Goal: Transaction & Acquisition: Purchase product/service

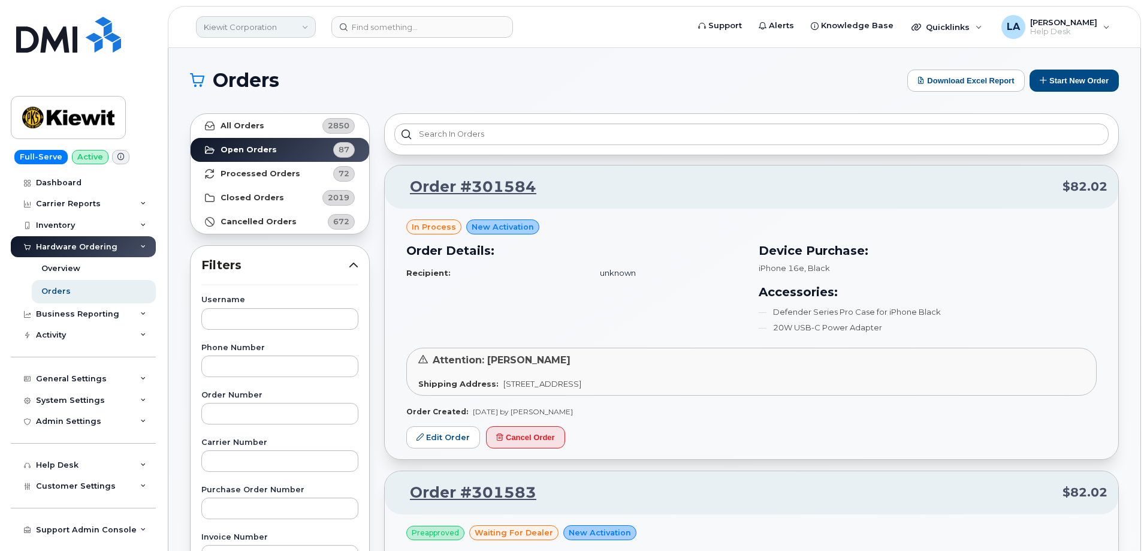
click at [282, 21] on link "Kiewit Corporation" at bounding box center [256, 27] width 120 height 22
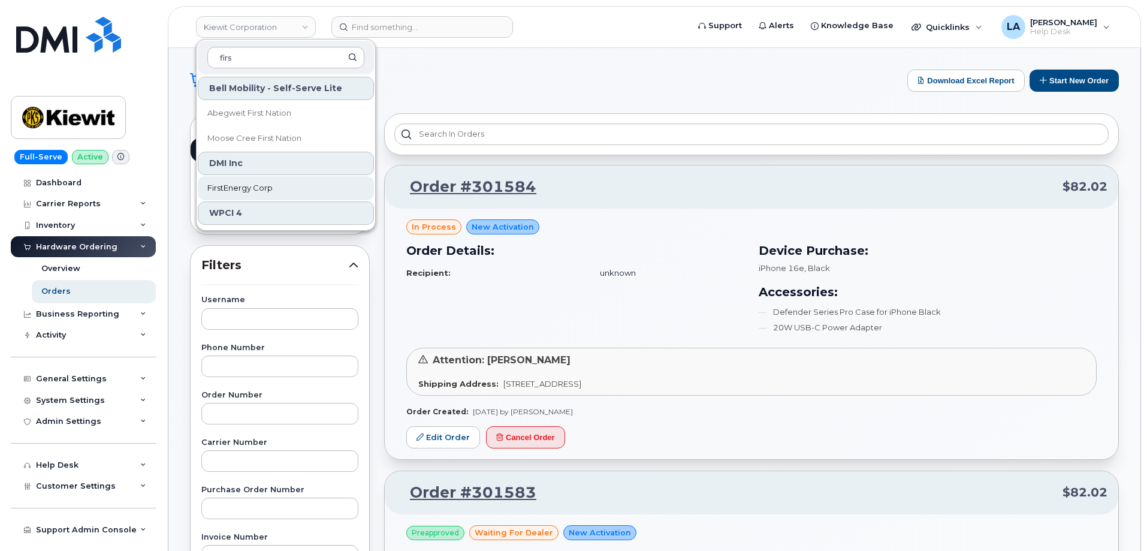
type input "firs"
click at [236, 187] on span "FirstEnergy Corp" at bounding box center [239, 188] width 65 height 12
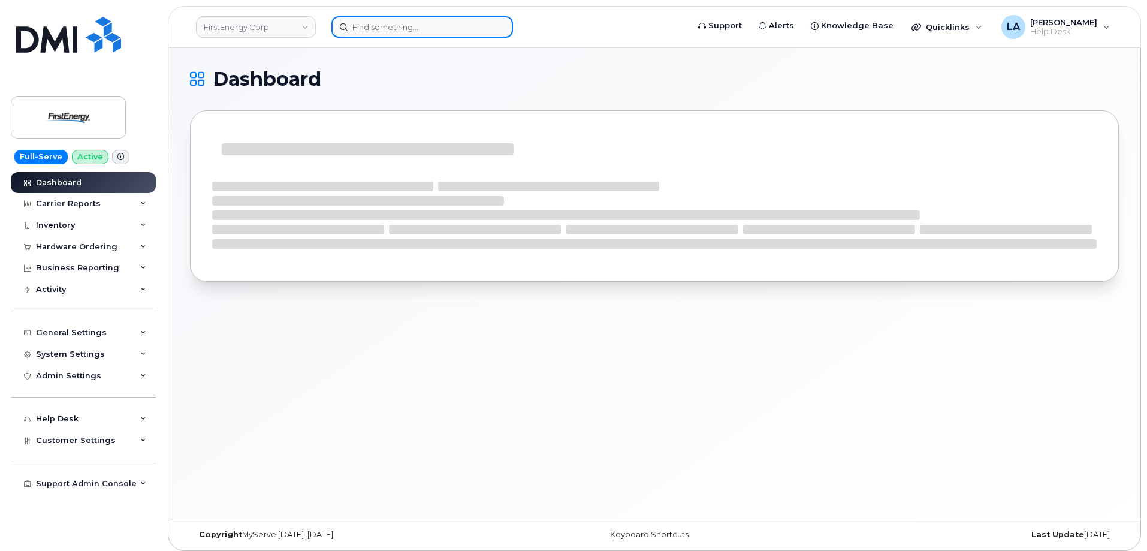
click at [433, 27] on input at bounding box center [423, 27] width 182 height 22
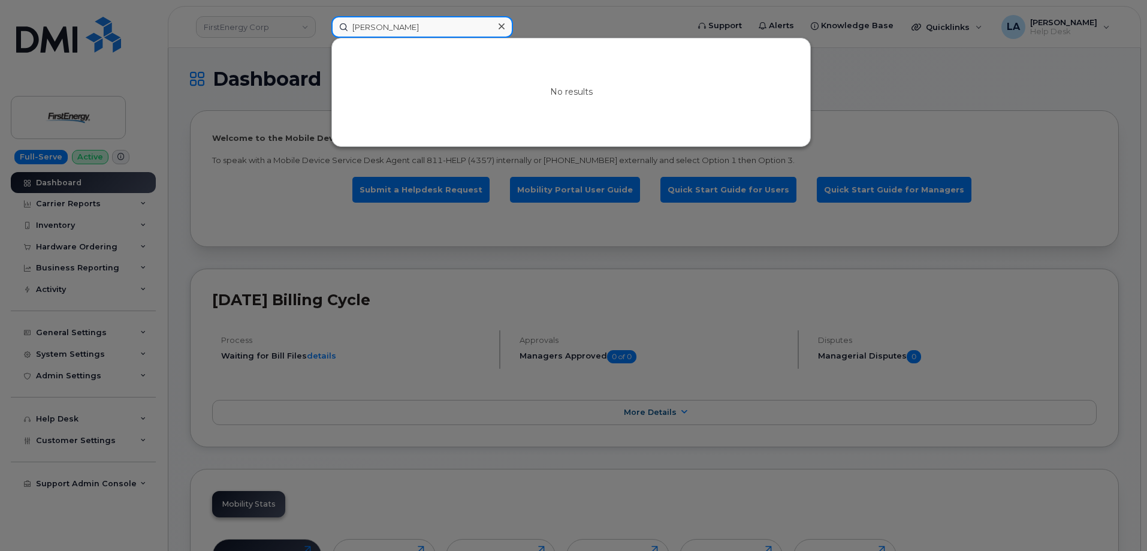
drag, startPoint x: 458, startPoint y: 26, endPoint x: 314, endPoint y: 25, distance: 144.5
click at [322, 25] on div "Albert Twigg No results" at bounding box center [506, 27] width 368 height 22
paste input "[EMAIL_ADDRESS][DOMAIN_NAME]"
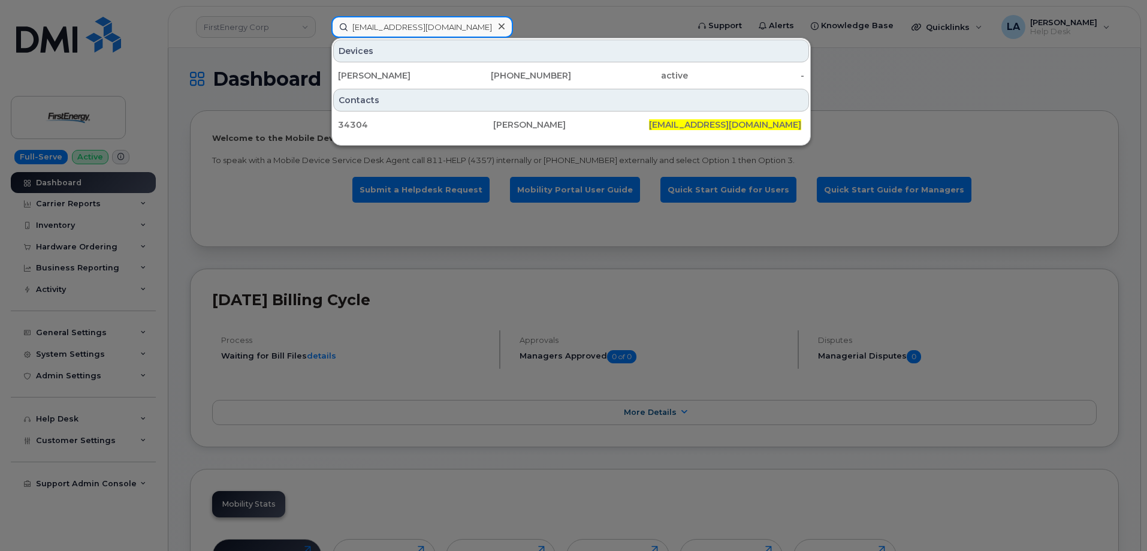
type input "[EMAIL_ADDRESS][DOMAIN_NAME]"
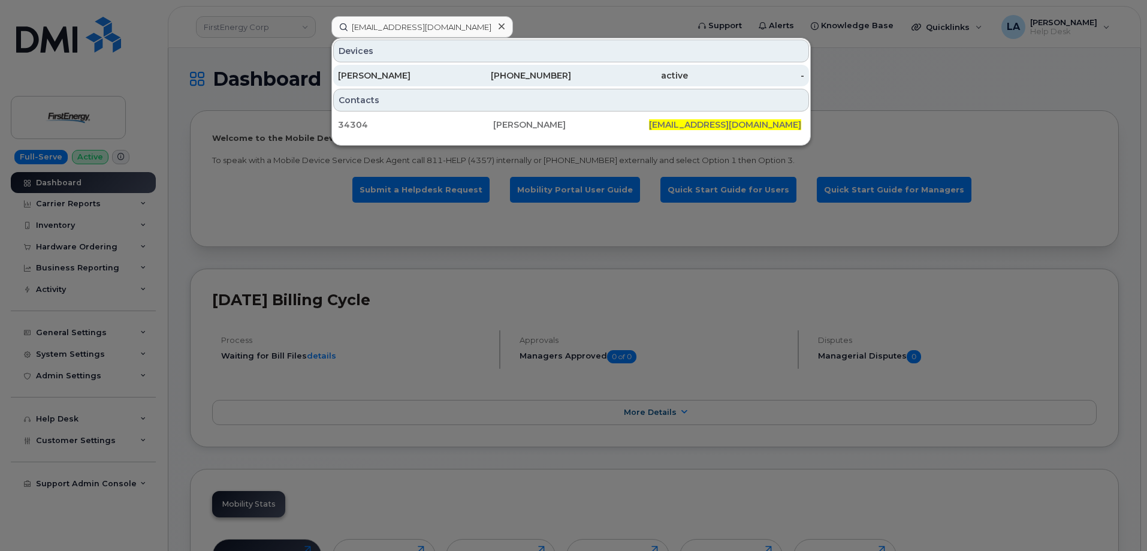
click at [408, 79] on div "[PERSON_NAME]" at bounding box center [396, 76] width 117 height 12
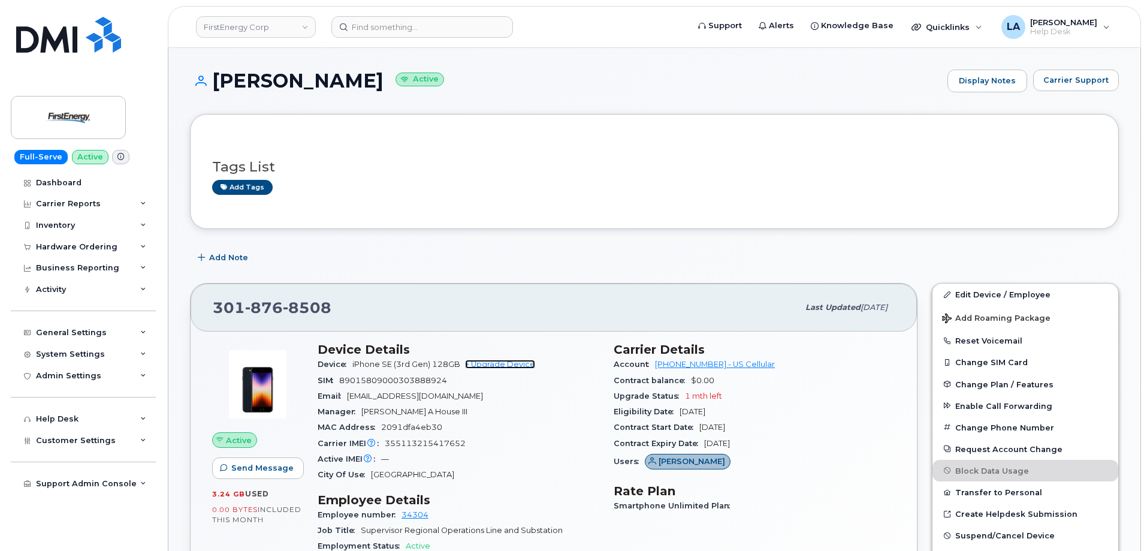
click at [512, 363] on link "+ Upgrade Device" at bounding box center [500, 364] width 70 height 9
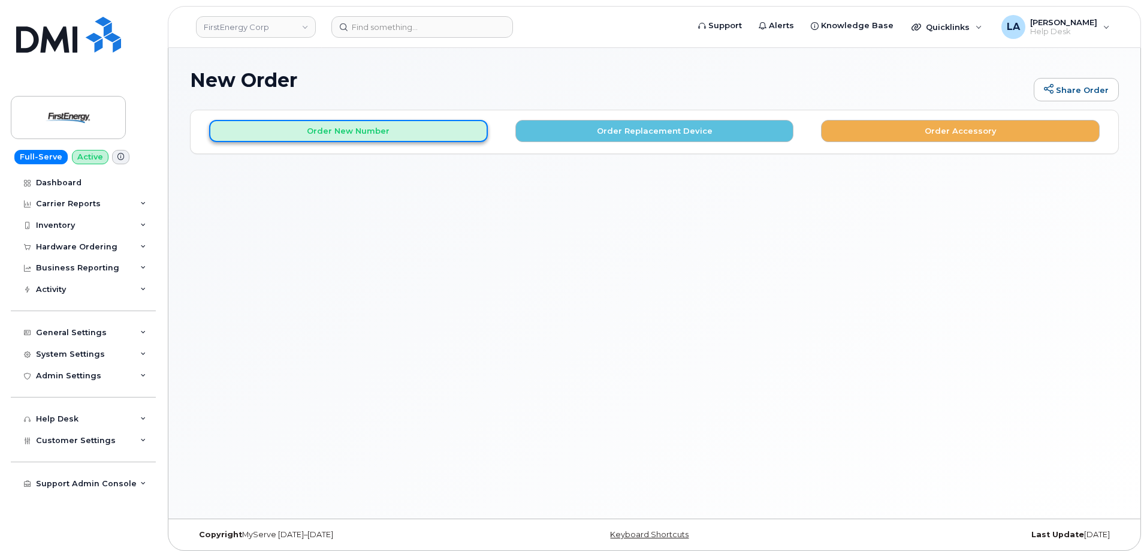
click at [324, 125] on button "Order New Number" at bounding box center [348, 131] width 279 height 22
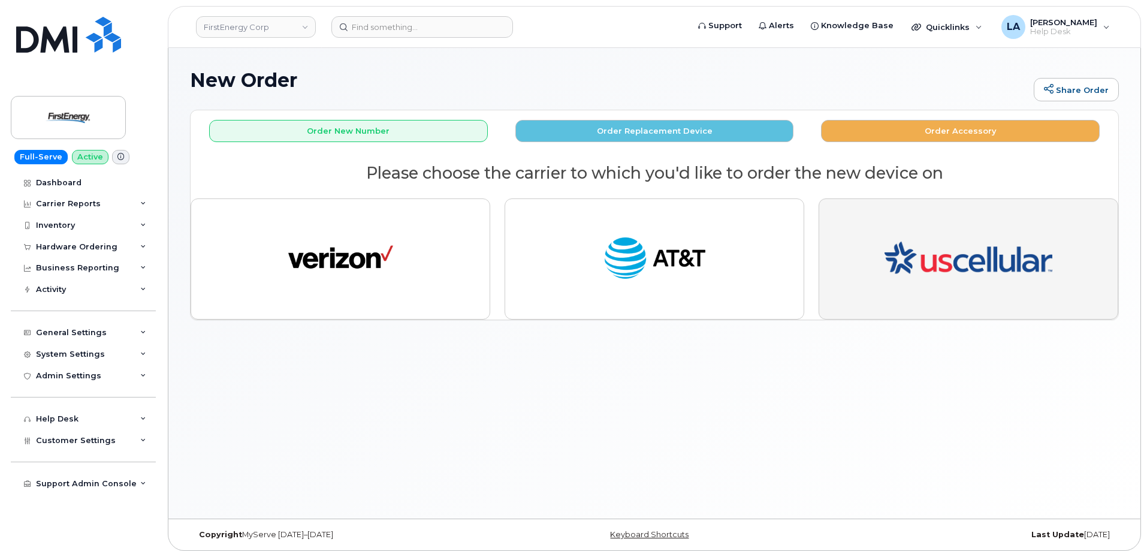
click at [987, 273] on img "button" at bounding box center [969, 259] width 168 height 101
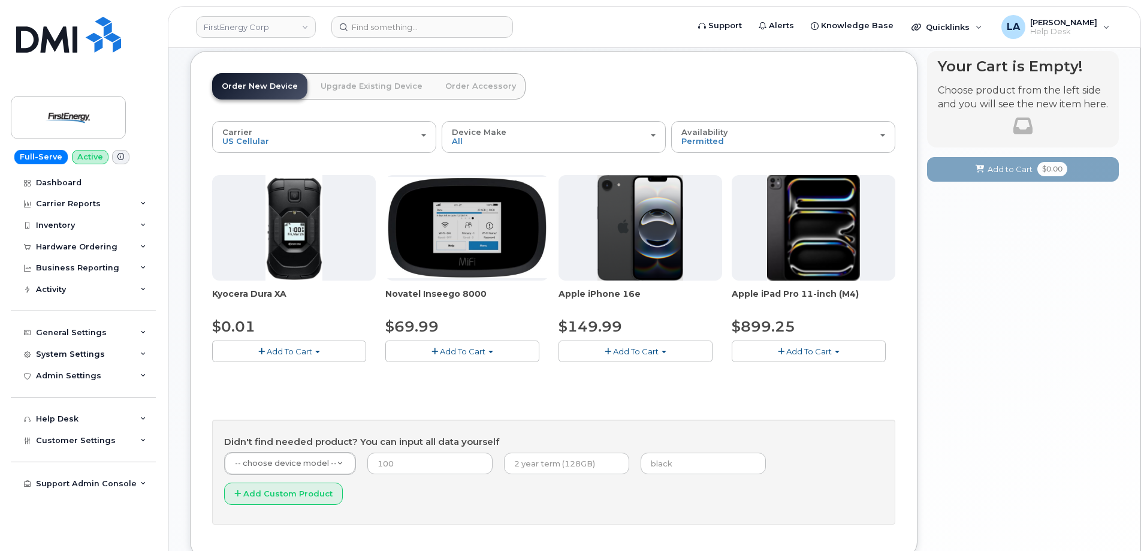
scroll to position [66, 0]
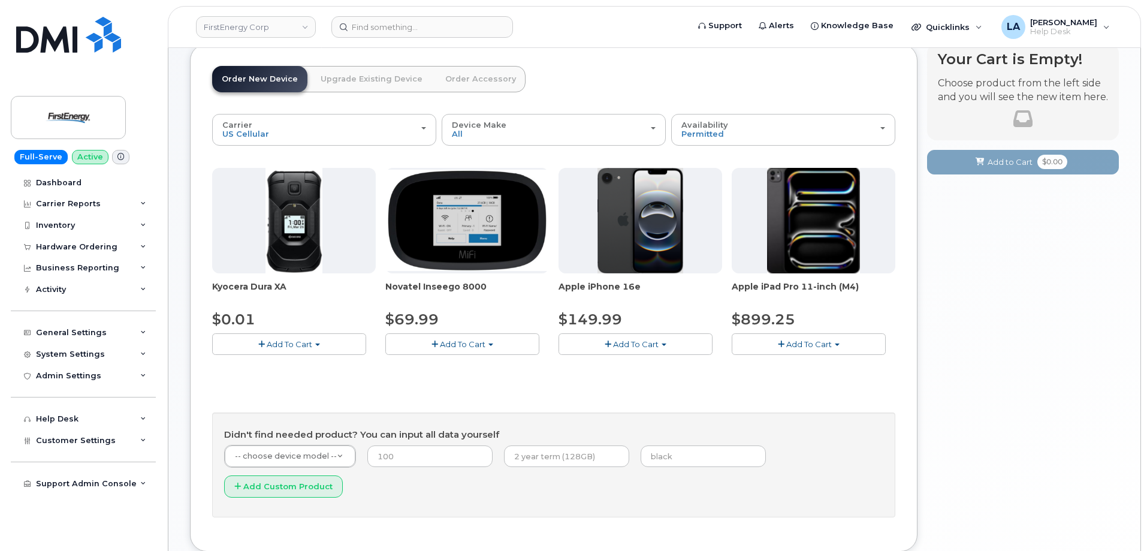
click at [632, 345] on span "Add To Cart" at bounding box center [636, 344] width 46 height 10
click at [658, 347] on span "Add To Cart" at bounding box center [636, 344] width 46 height 10
click at [640, 336] on button "Add To Cart" at bounding box center [636, 343] width 154 height 21
click at [620, 370] on link "$149.99 - 2 Year Activation" at bounding box center [627, 366] width 131 height 15
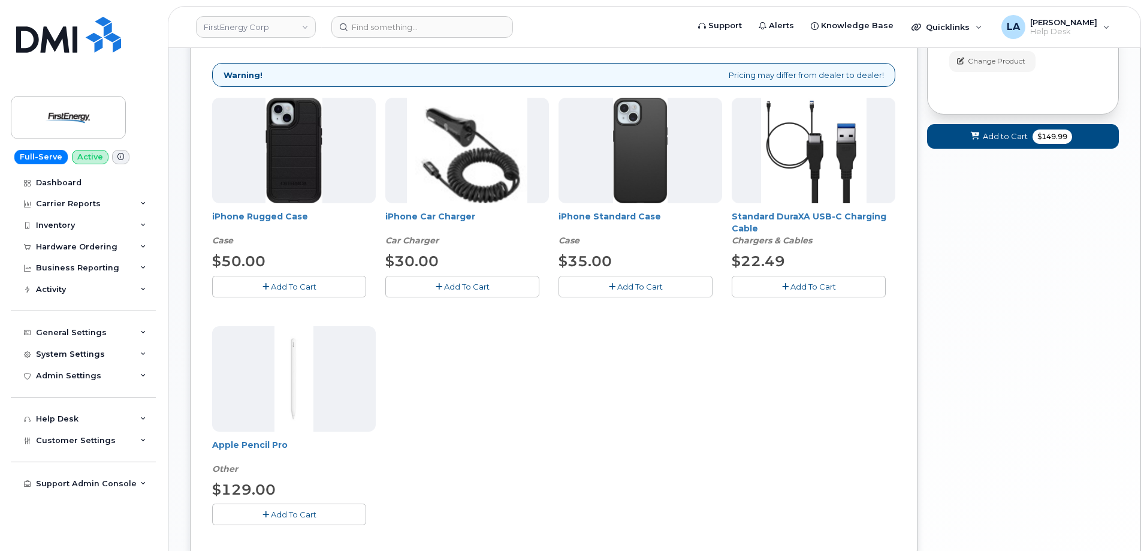
scroll to position [186, 0]
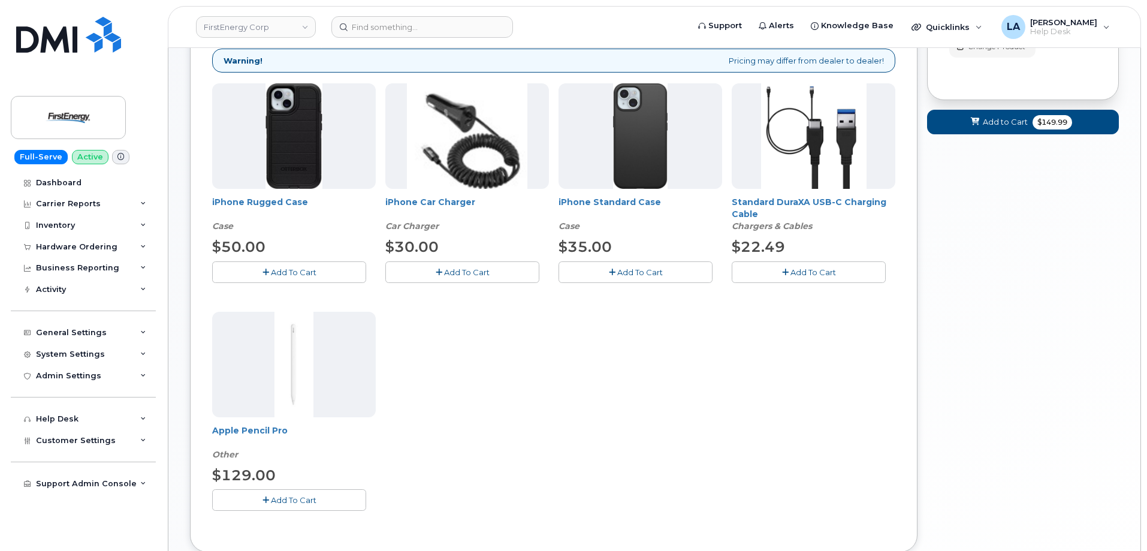
click at [440, 272] on icon "button" at bounding box center [439, 273] width 7 height 8
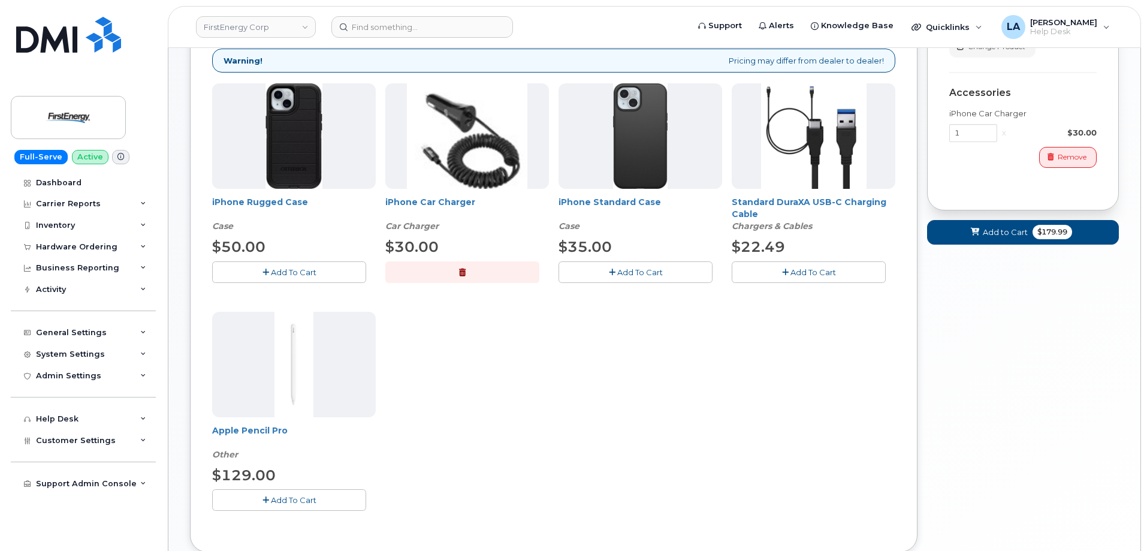
click at [308, 268] on span "Add To Cart" at bounding box center [294, 272] width 46 height 10
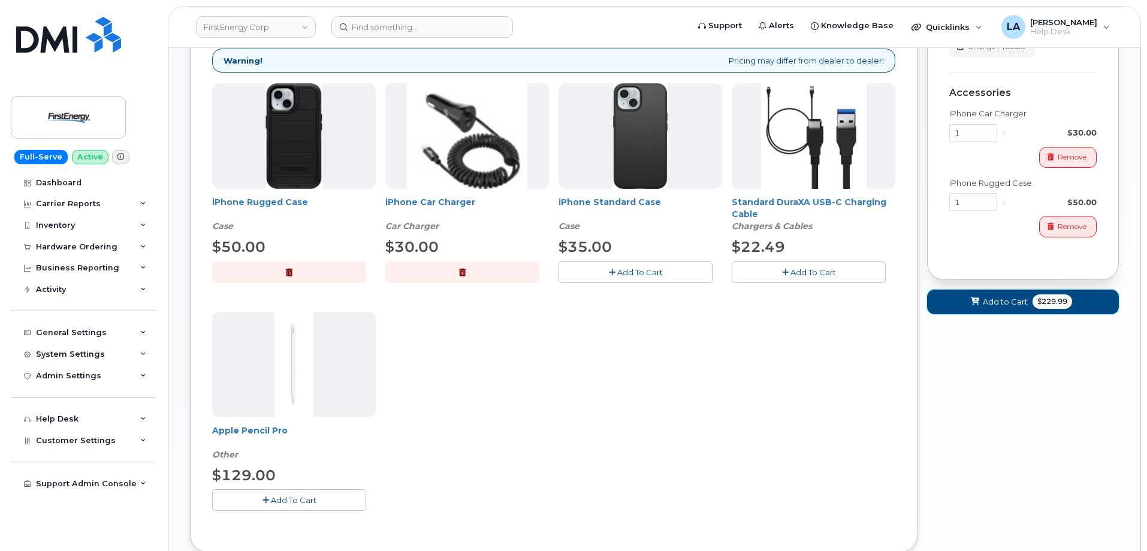
click at [989, 300] on span "Add to Cart" at bounding box center [1005, 301] width 45 height 11
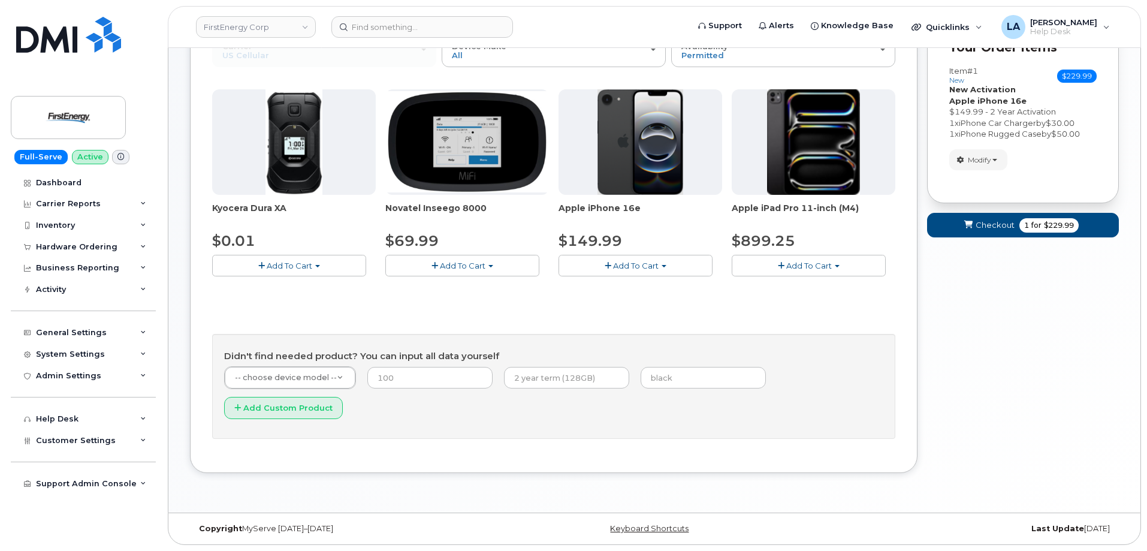
scroll to position [114, 0]
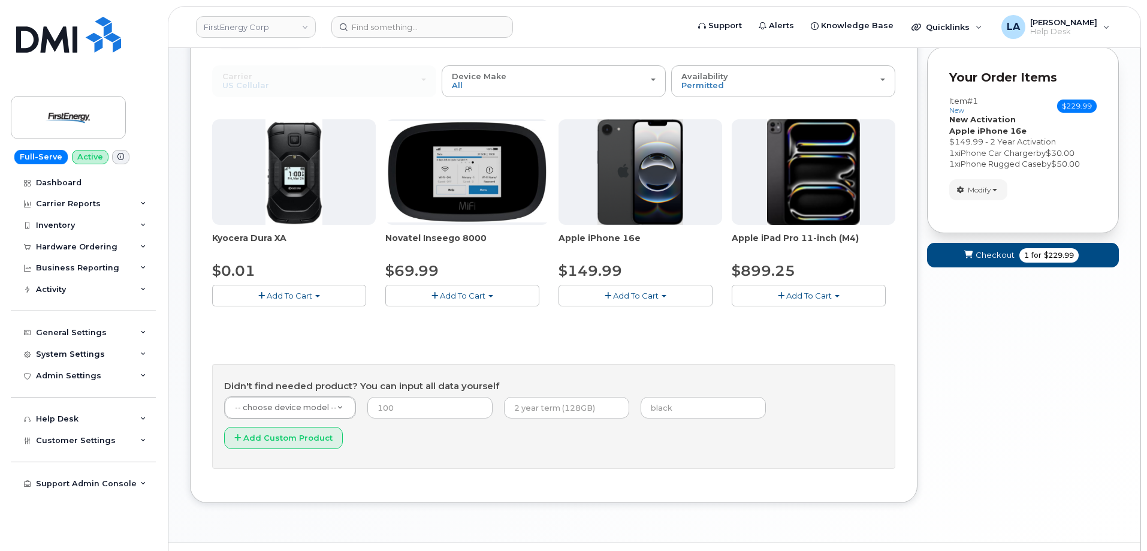
click at [643, 294] on span "Add To Cart" at bounding box center [636, 296] width 46 height 10
click at [629, 323] on link "$149.99 - 2 Year Activation" at bounding box center [627, 318] width 131 height 15
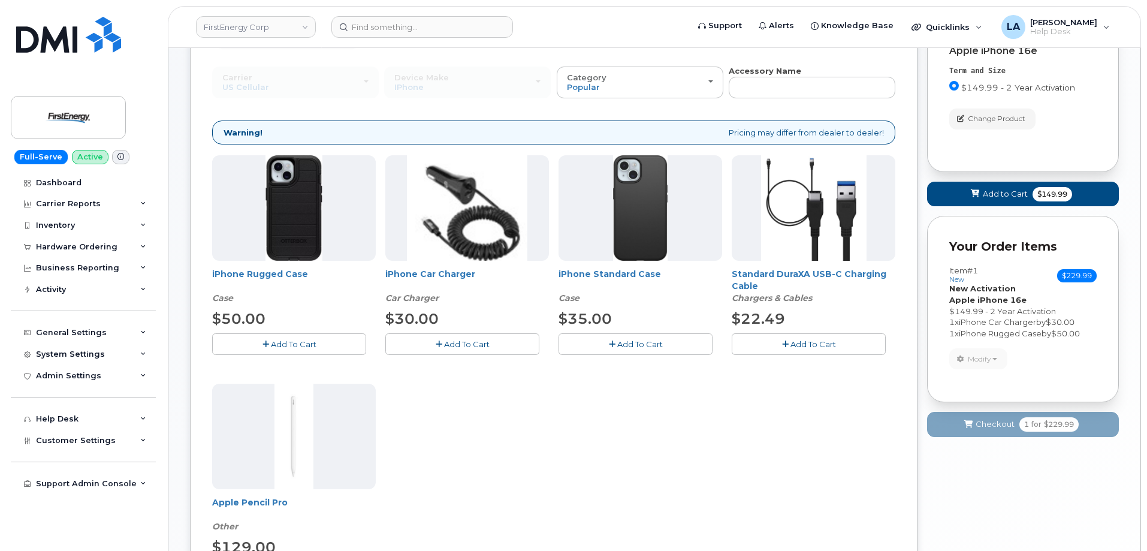
click at [421, 336] on button "Add To Cart" at bounding box center [462, 343] width 154 height 21
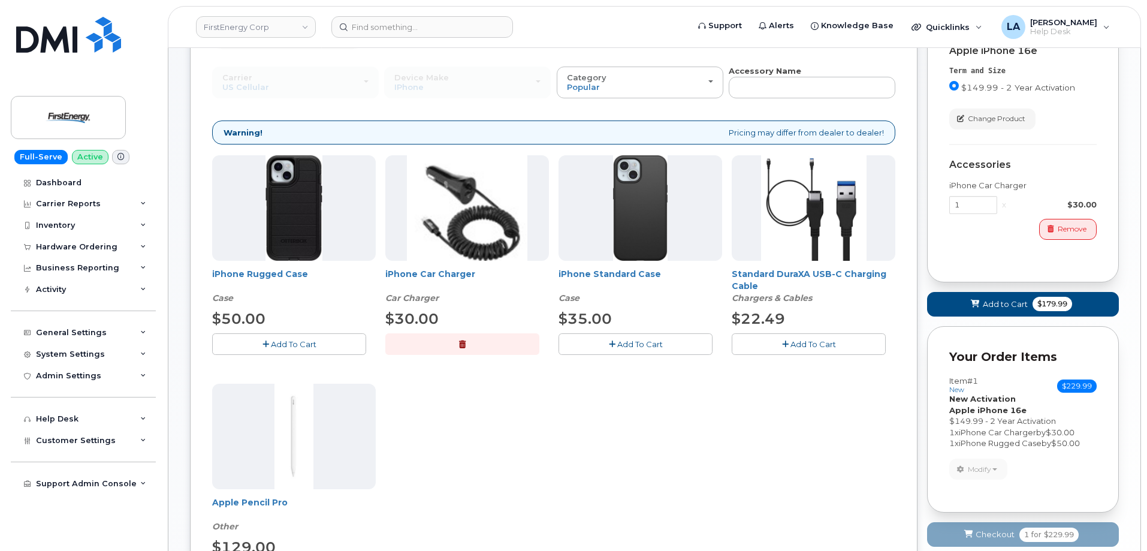
click at [274, 346] on span "Add To Cart" at bounding box center [294, 344] width 46 height 10
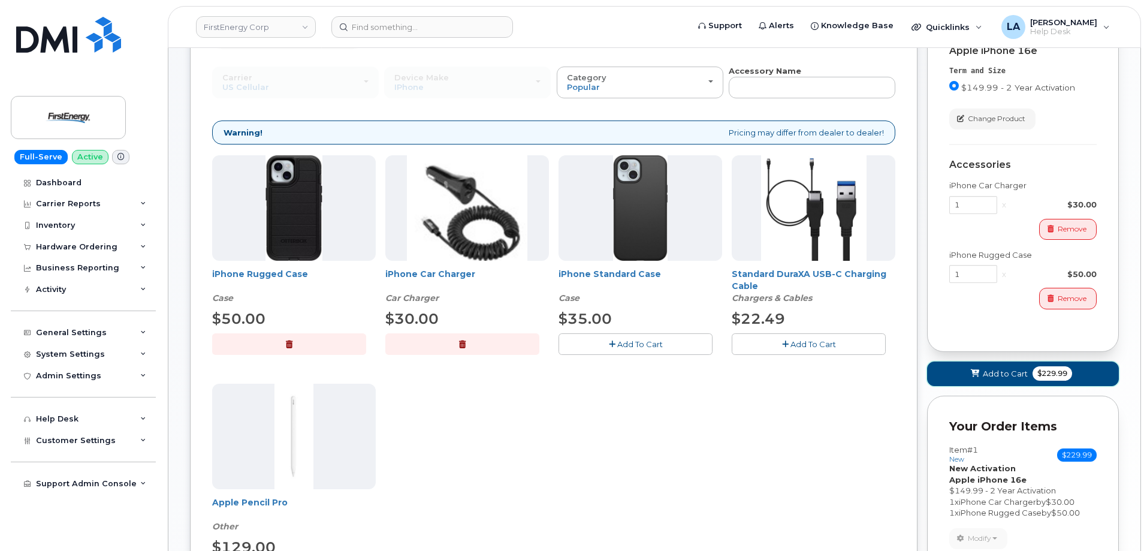
click at [975, 371] on icon at bounding box center [975, 374] width 8 height 8
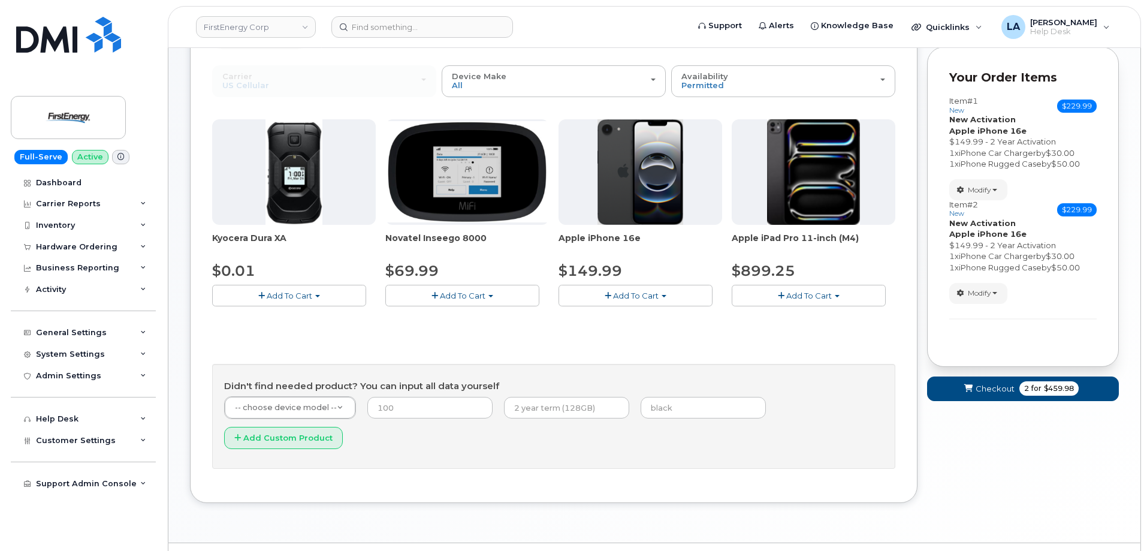
click at [635, 296] on span "Add To Cart" at bounding box center [636, 296] width 46 height 10
click at [638, 317] on link "$149.99 - 2 Year Activation" at bounding box center [627, 318] width 131 height 15
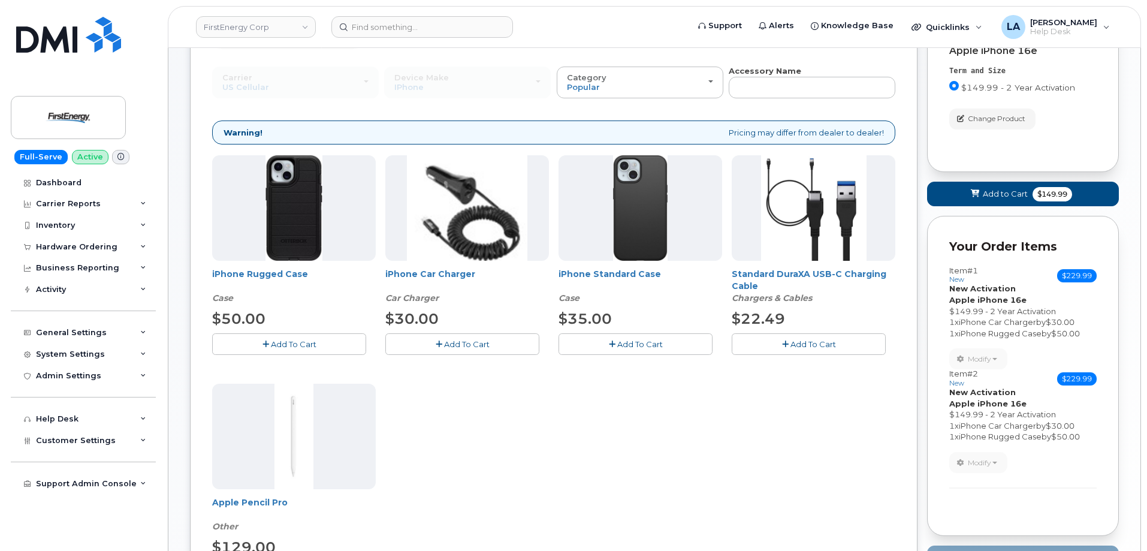
click at [616, 342] on button "Add To Cart" at bounding box center [636, 343] width 154 height 21
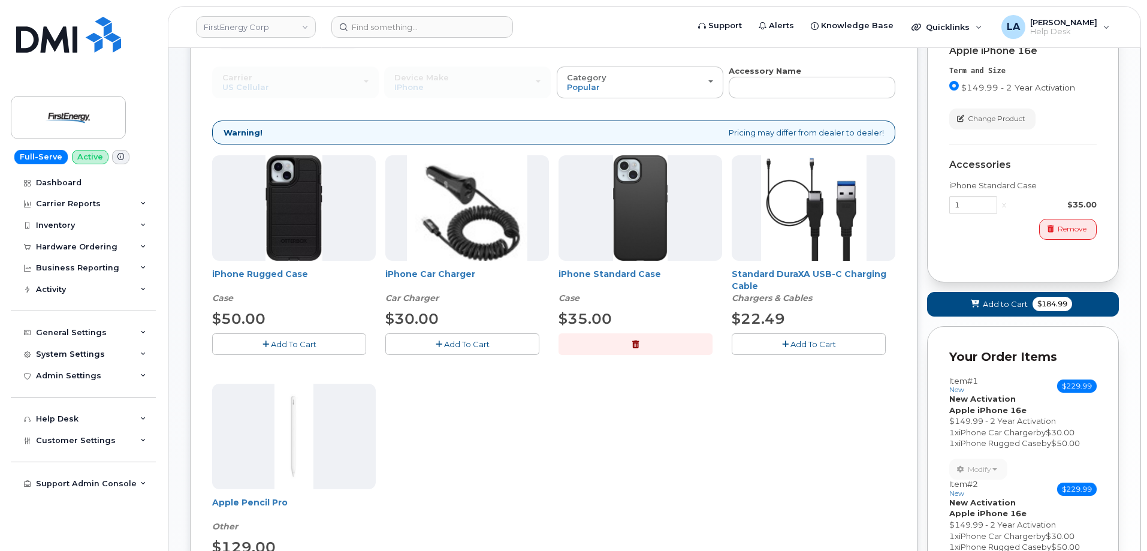
click at [314, 344] on span "Add To Cart" at bounding box center [294, 344] width 46 height 10
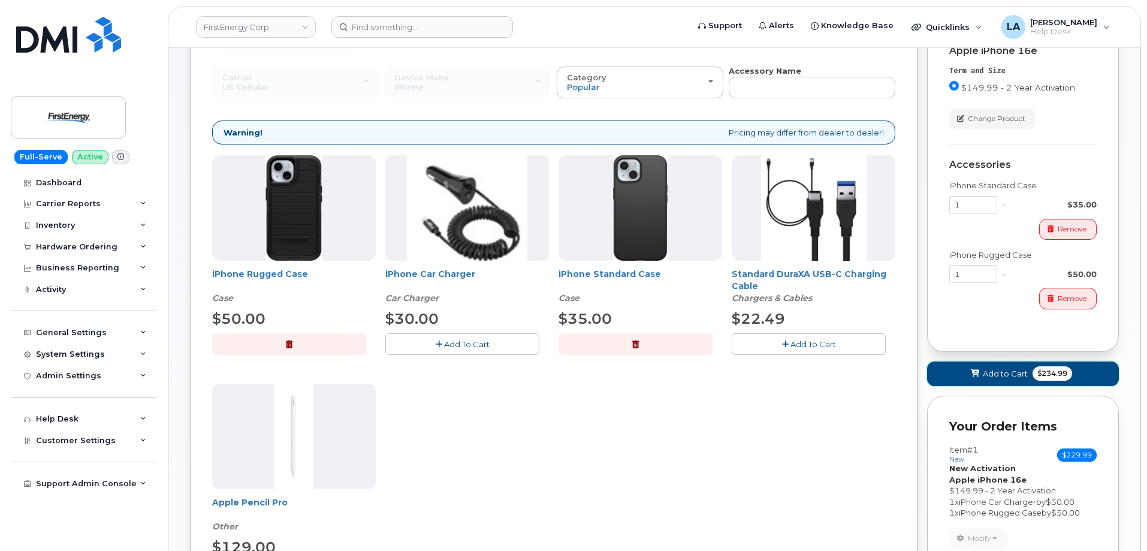
click at [974, 372] on icon at bounding box center [975, 374] width 8 height 8
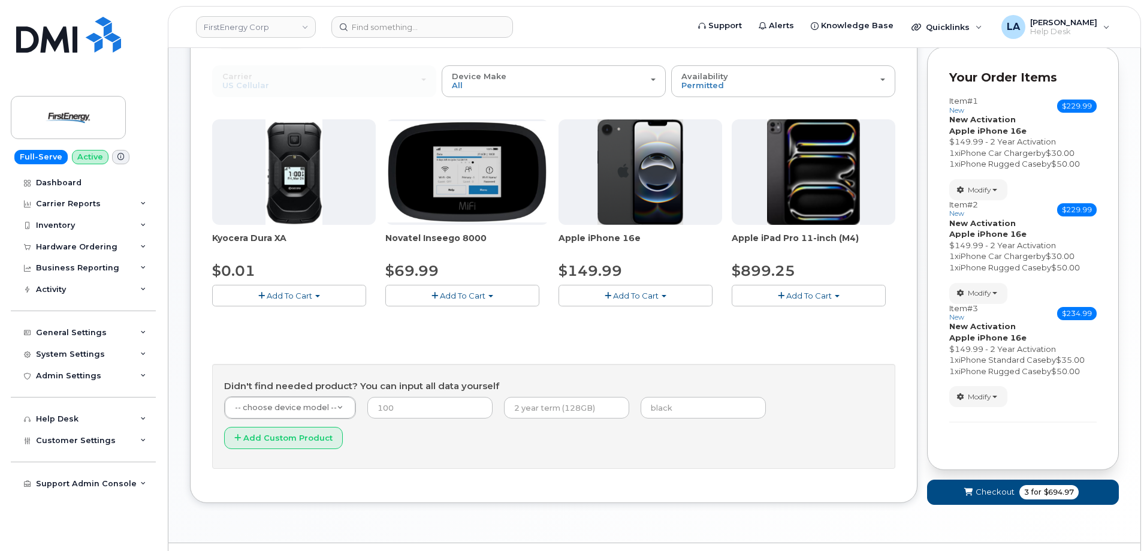
click at [635, 303] on button "Add To Cart" at bounding box center [636, 295] width 154 height 21
click at [625, 312] on link "$149.99 - 2 Year Activation" at bounding box center [627, 318] width 131 height 15
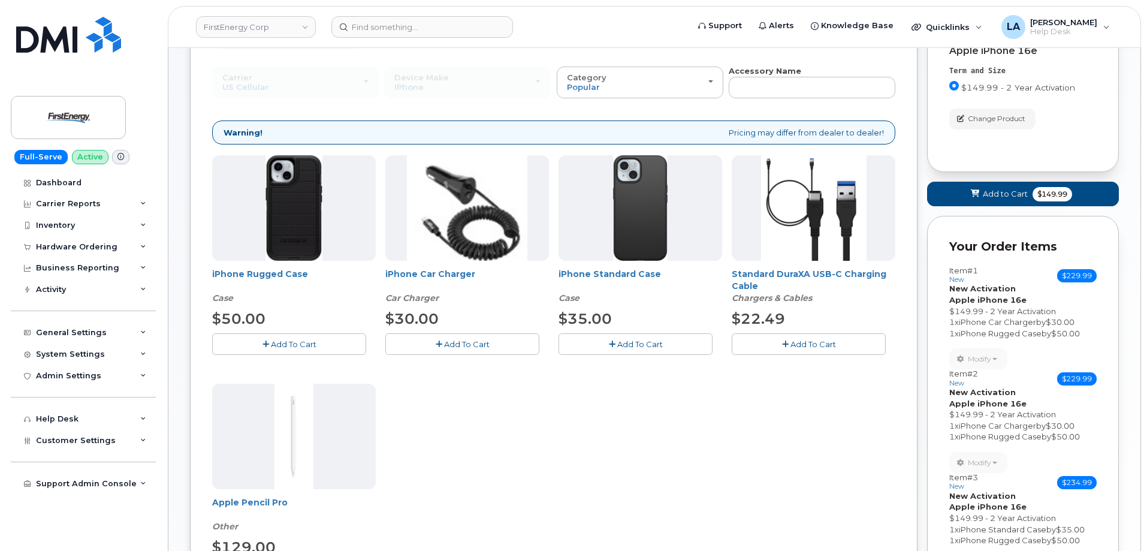
click at [430, 338] on button "Add To Cart" at bounding box center [462, 343] width 154 height 21
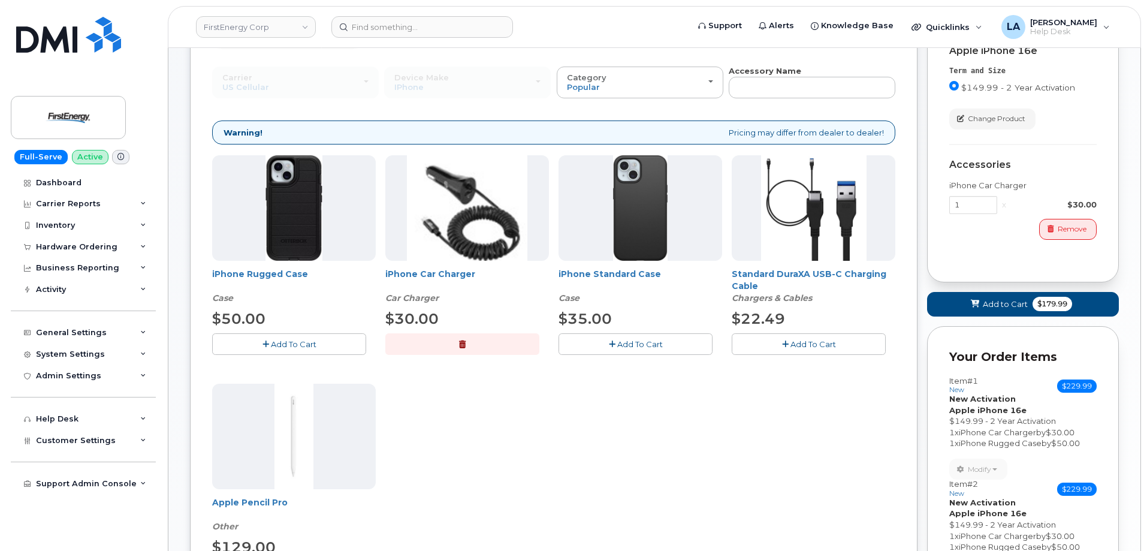
click at [314, 341] on span "Add To Cart" at bounding box center [294, 344] width 46 height 10
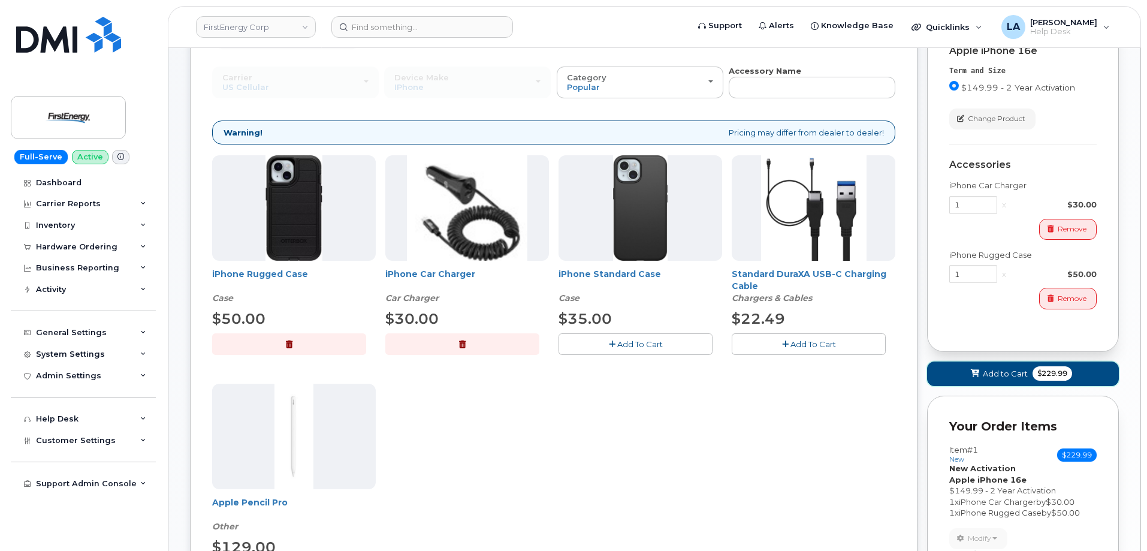
click at [998, 375] on span "Add to Cart" at bounding box center [1005, 373] width 45 height 11
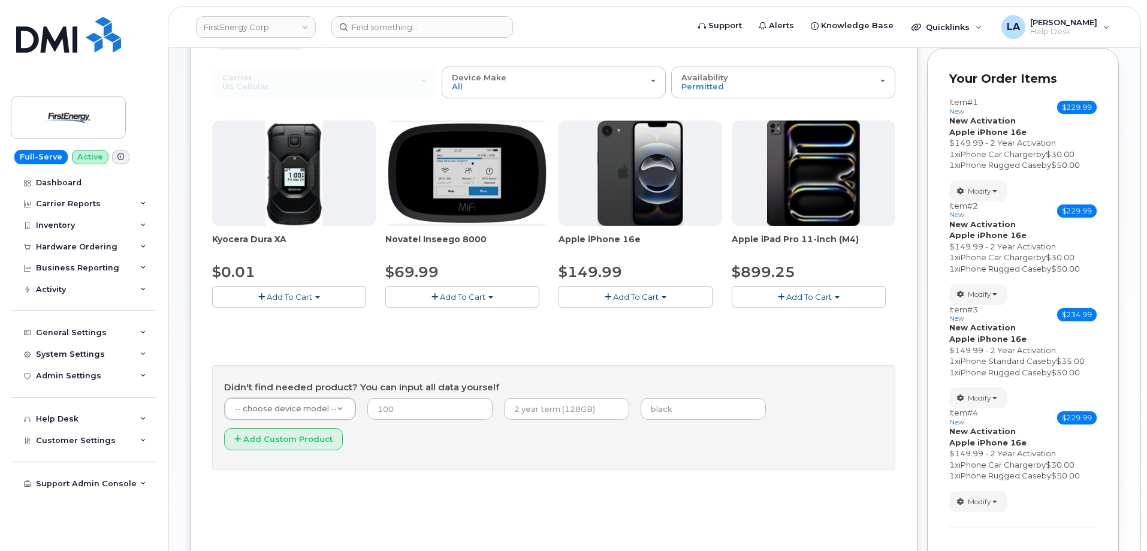
scroll to position [104, 0]
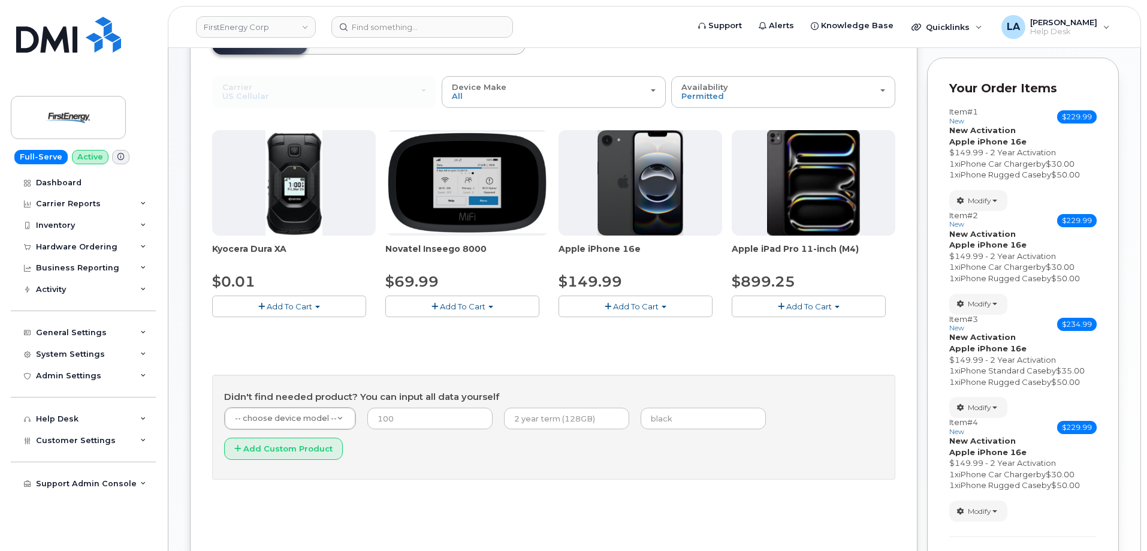
click at [609, 310] on span "button" at bounding box center [608, 307] width 7 height 8
click at [588, 332] on link "$149.99 - 2 Year Activation" at bounding box center [627, 328] width 131 height 15
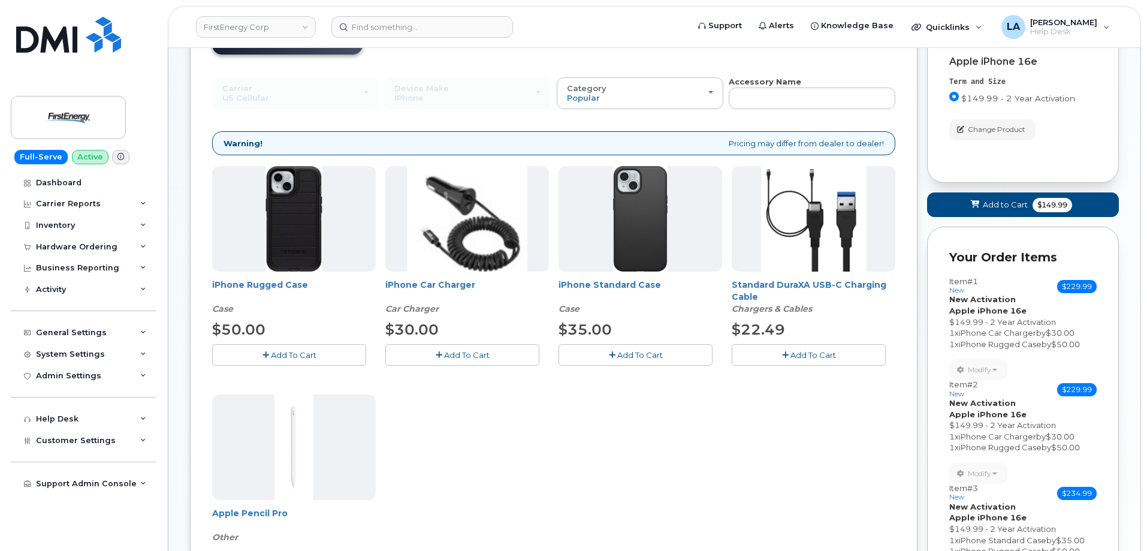
click at [411, 360] on button "Add To Cart" at bounding box center [462, 354] width 154 height 21
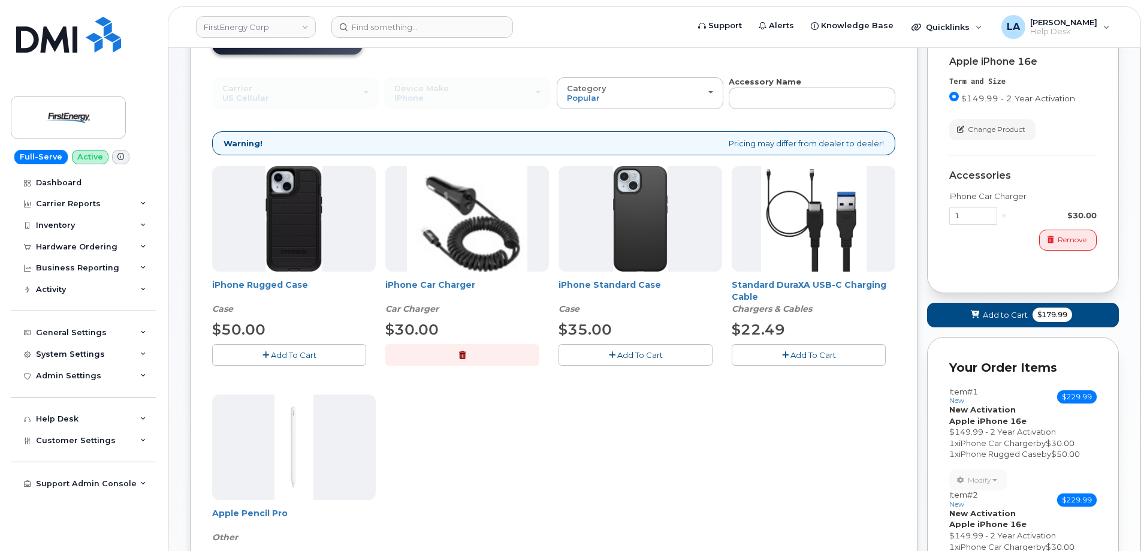
click at [306, 355] on span "Add To Cart" at bounding box center [294, 355] width 46 height 10
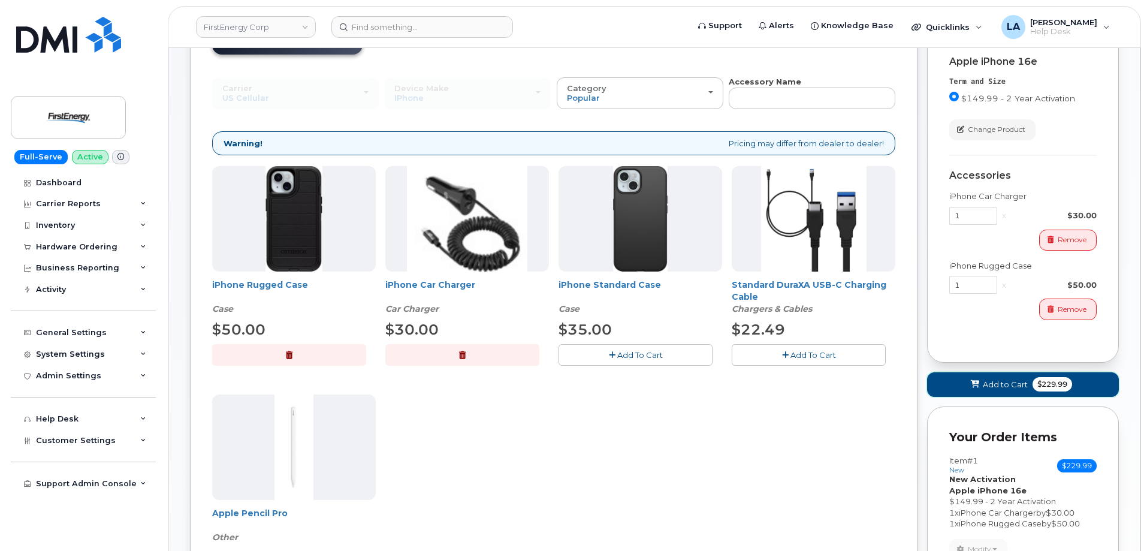
click at [981, 381] on span at bounding box center [975, 384] width 11 height 11
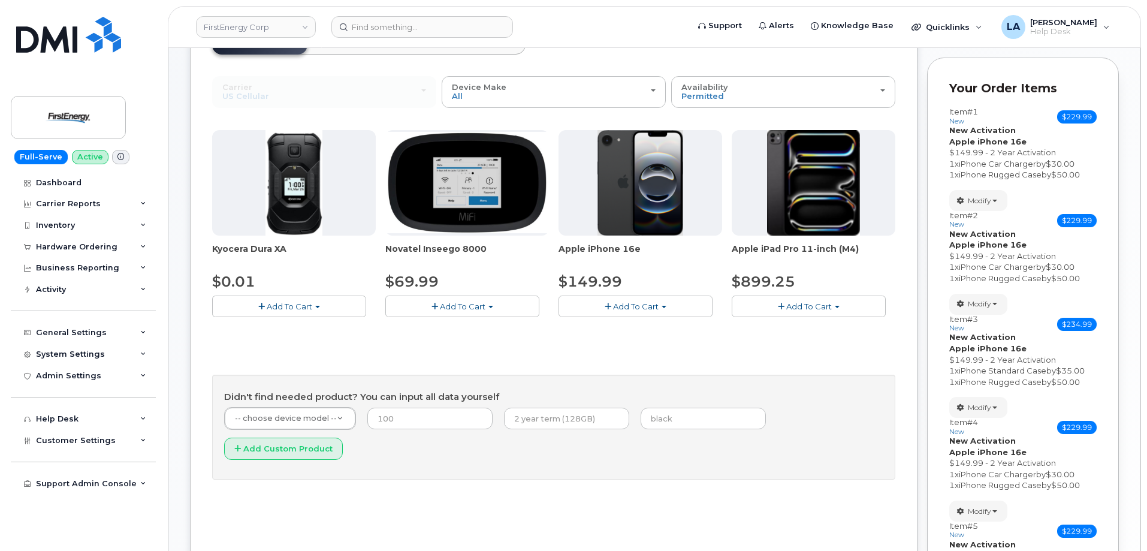
click at [632, 299] on button "Add To Cart" at bounding box center [636, 306] width 154 height 21
click at [630, 331] on link "$149.99 - 2 Year Activation" at bounding box center [627, 328] width 131 height 15
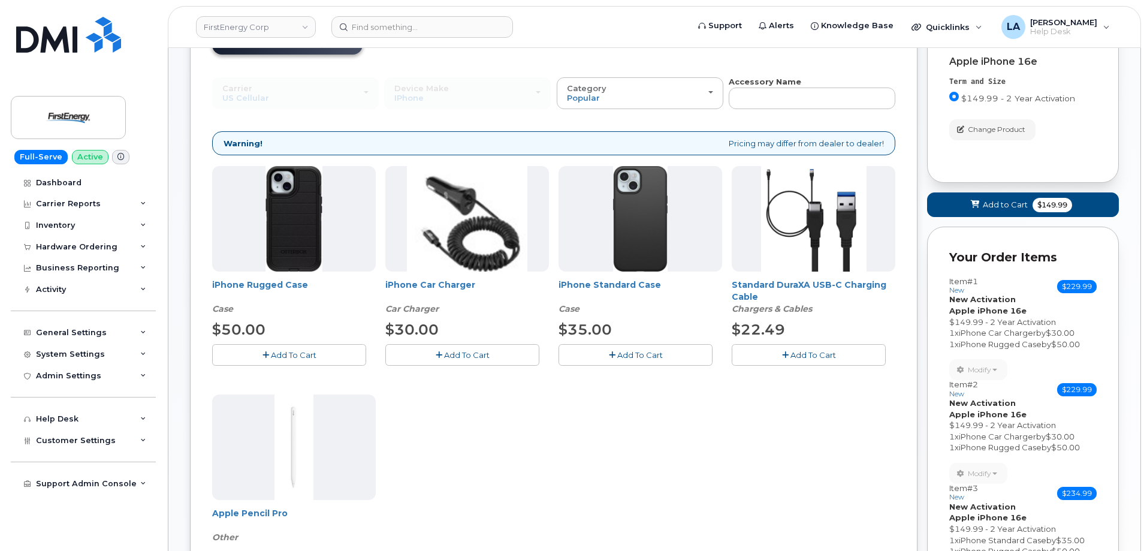
click at [466, 351] on span "Add To Cart" at bounding box center [467, 355] width 46 height 10
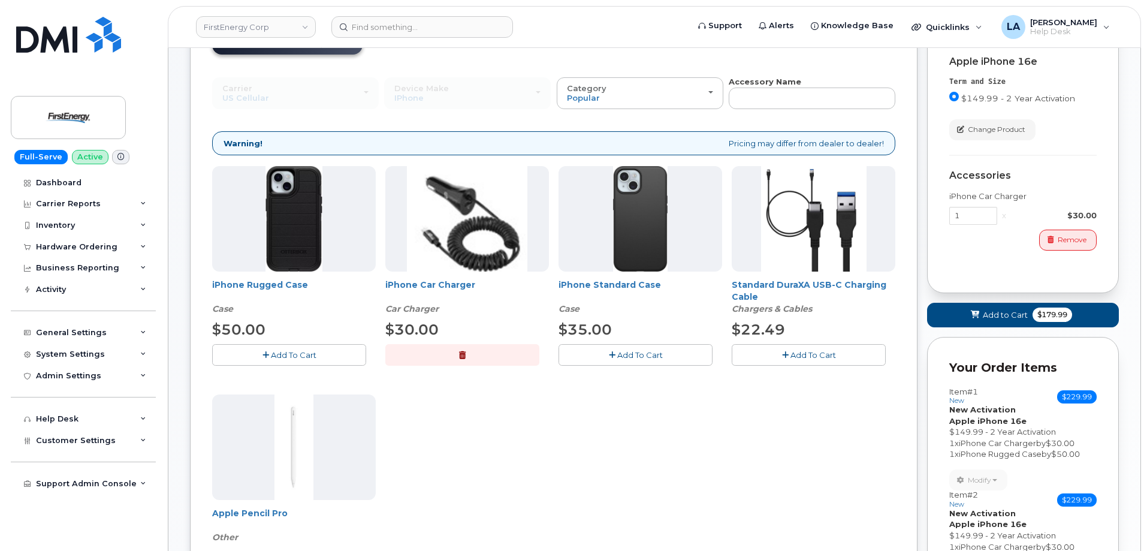
click at [326, 358] on button "Add To Cart" at bounding box center [289, 354] width 154 height 21
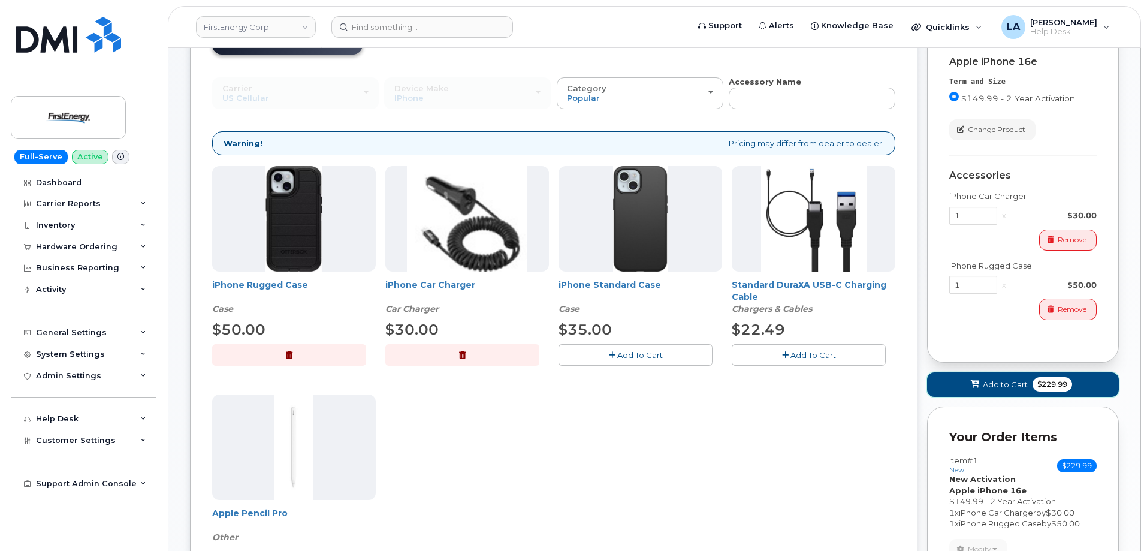
click at [1002, 393] on button "Add to Cart $229.99" at bounding box center [1023, 384] width 192 height 25
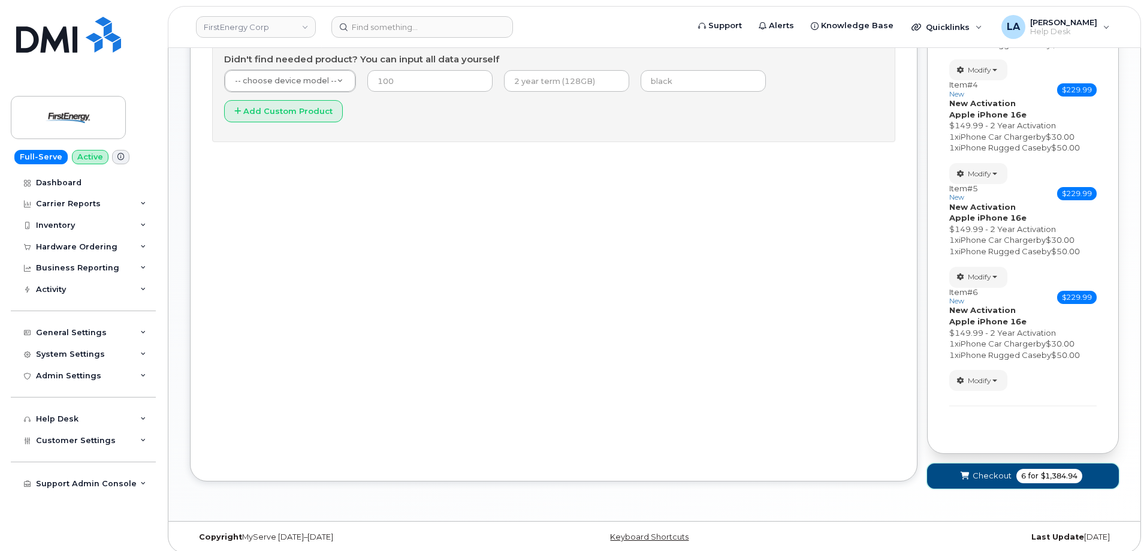
click at [980, 477] on span "Checkout" at bounding box center [992, 475] width 39 height 11
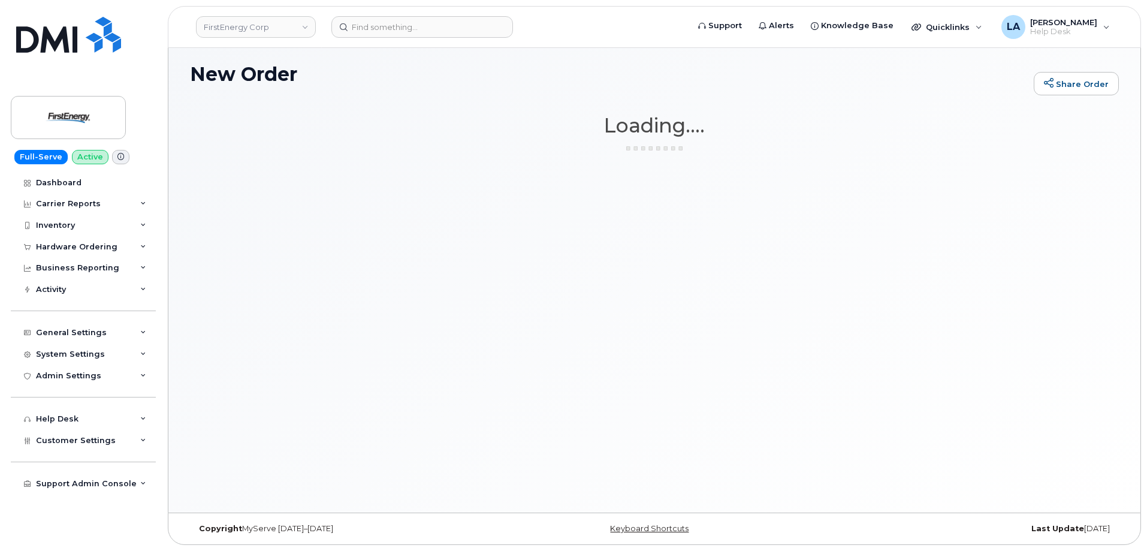
scroll to position [6, 0]
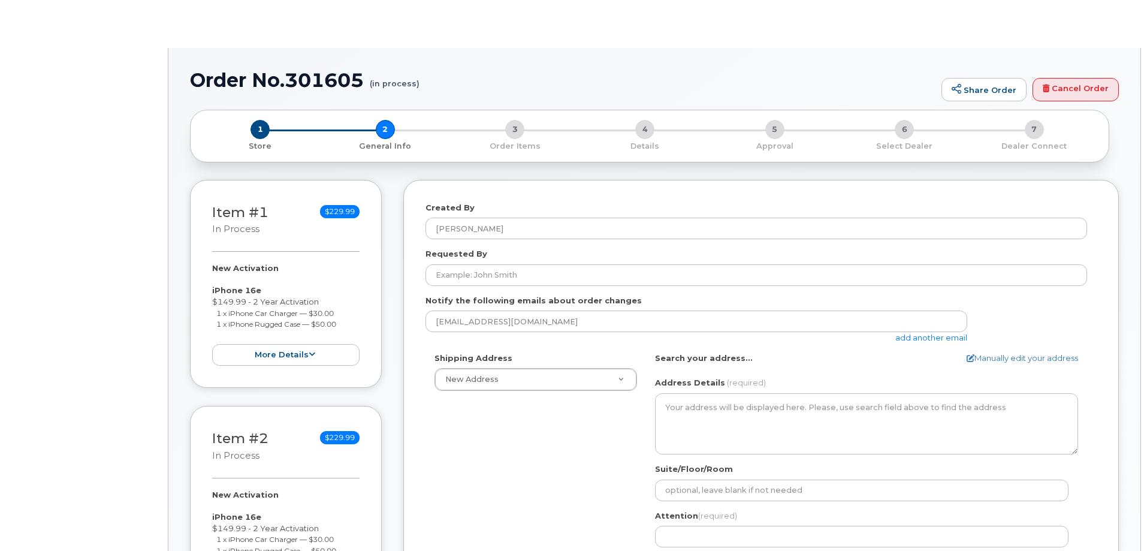
select select
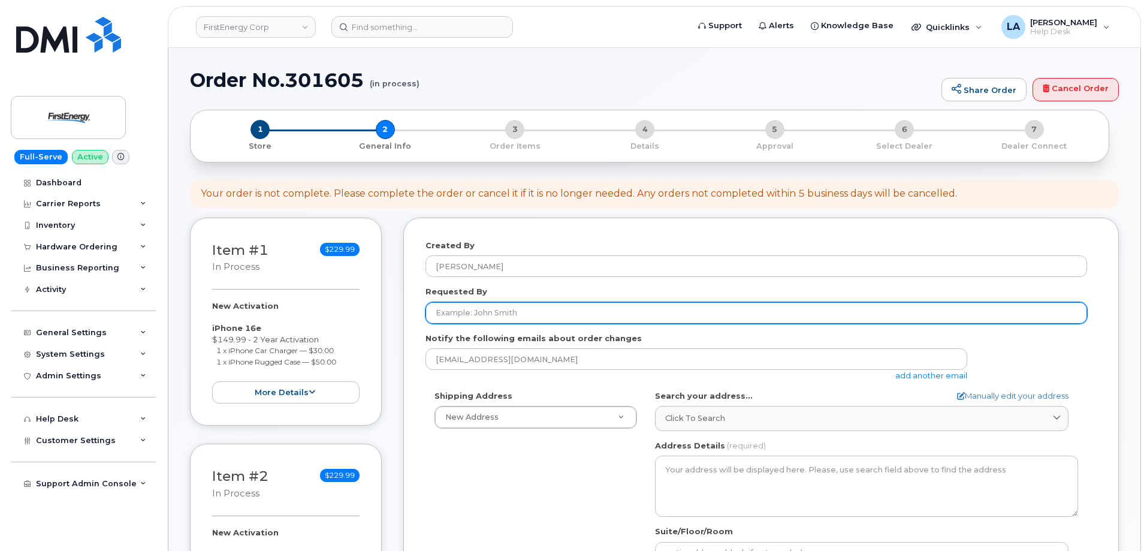
click at [553, 304] on input "Requested By" at bounding box center [757, 313] width 662 height 22
paste input "[PERSON_NAME]"
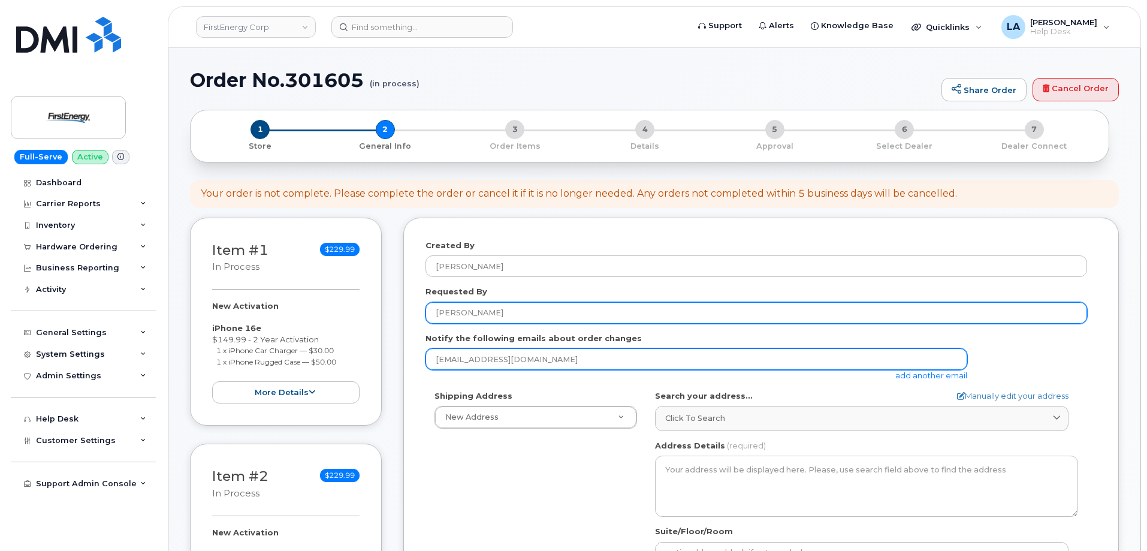
type input "[PERSON_NAME]"
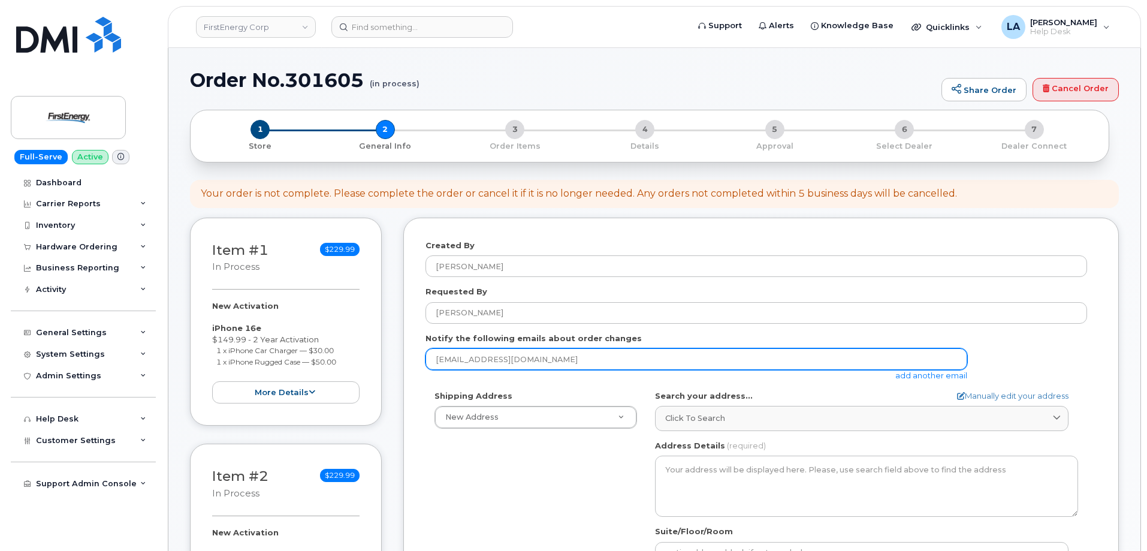
drag, startPoint x: 578, startPoint y: 361, endPoint x: 355, endPoint y: 360, distance: 222.4
paste input "atwigg@firstenergycorp"
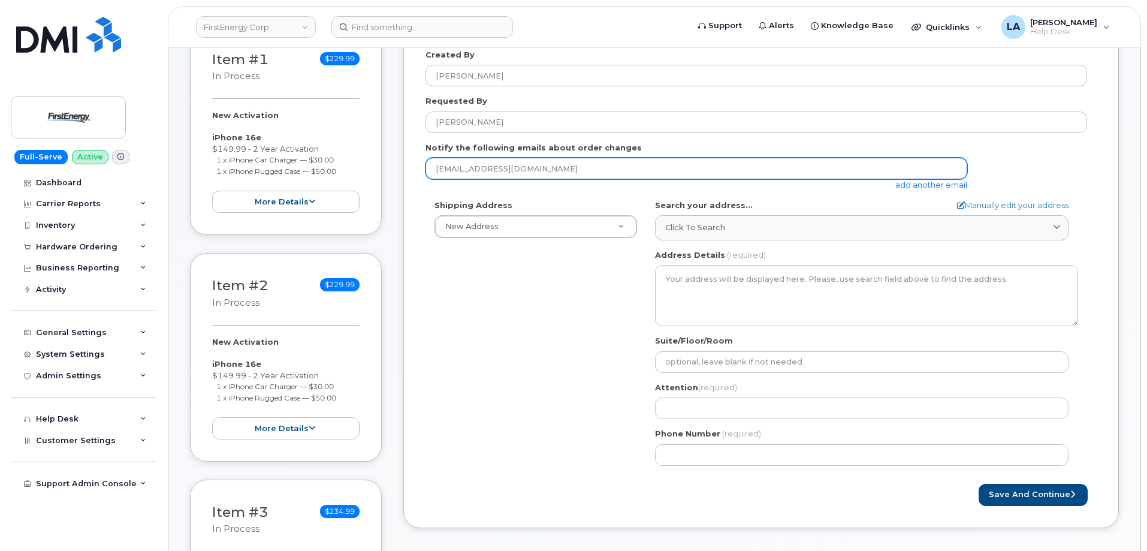
scroll to position [263, 0]
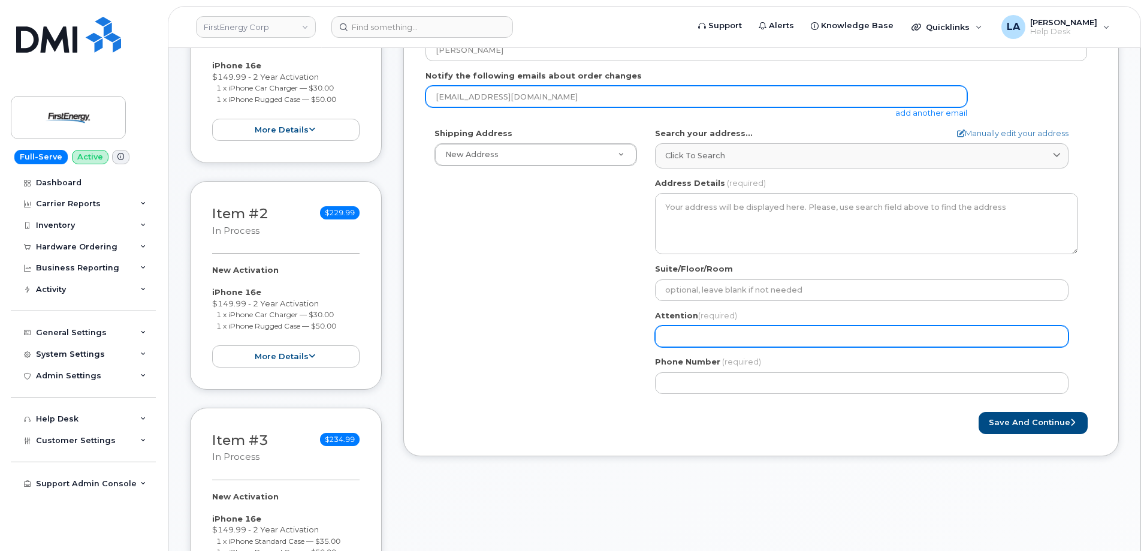
type input "[EMAIL_ADDRESS][DOMAIN_NAME]"
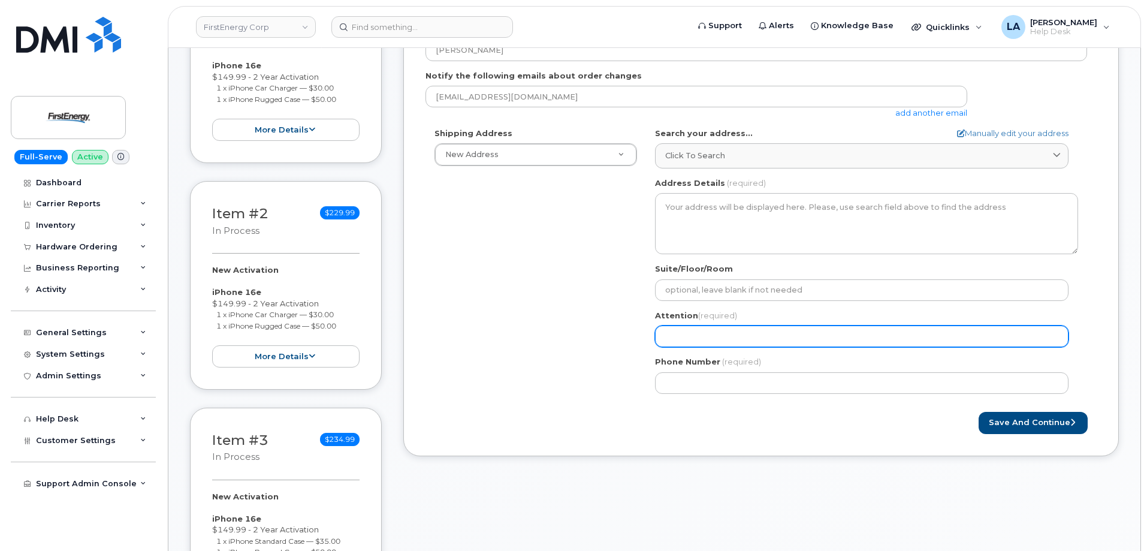
click at [721, 339] on input "Attention (required)" at bounding box center [862, 337] width 414 height 22
paste input "[PERSON_NAME]"
type input "[PERSON_NAME]"
select select
type input "[PERSON_NAME]"
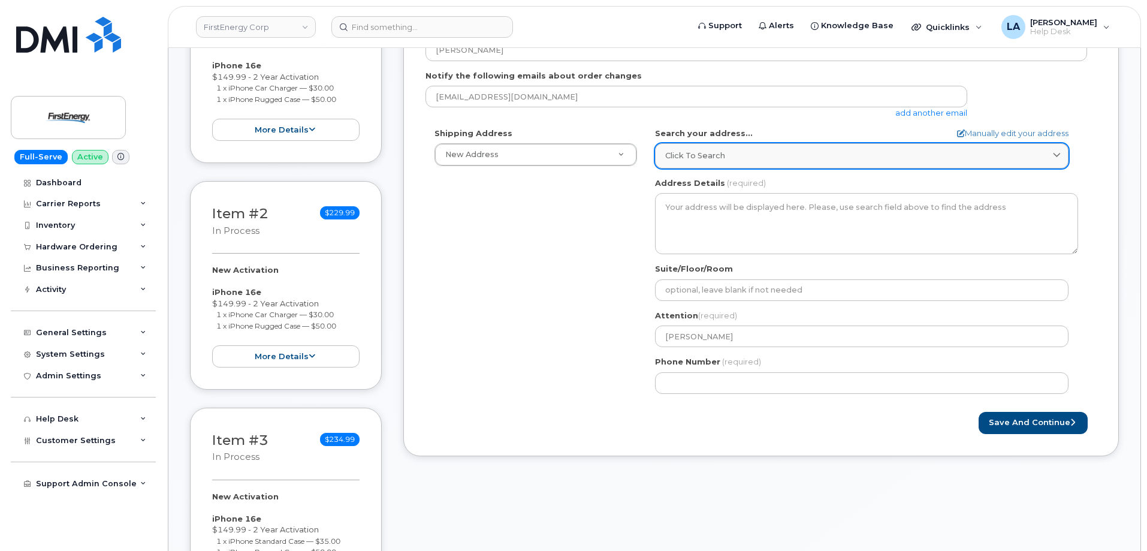
click at [770, 149] on link "Click to search" at bounding box center [862, 155] width 414 height 25
paste input "700 E 4th St"
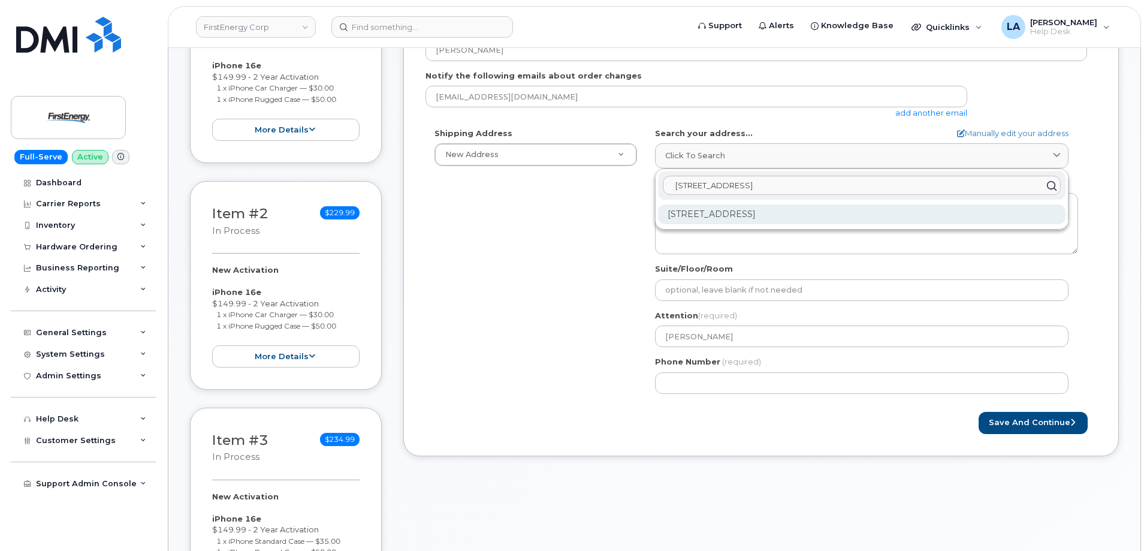
type input "700 E 4th St Cu"
click at [792, 224] on div "700 E Fourth St Cumberland MD 21502-4208" at bounding box center [862, 214] width 408 height 20
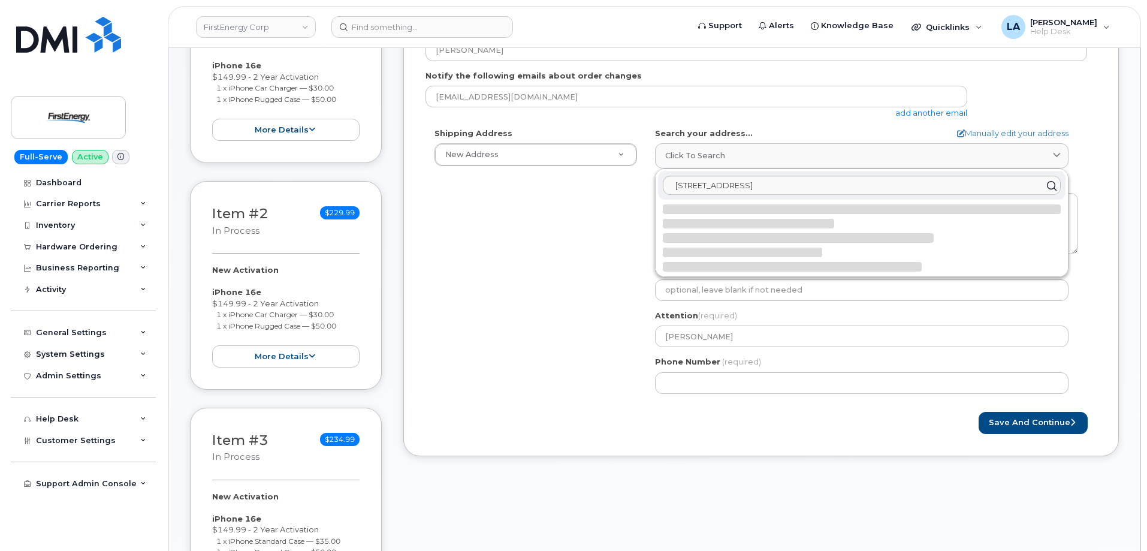
select select
type textarea "700 E Fourth St CUMBERLAND MD 21502-4208 UNITED STATES"
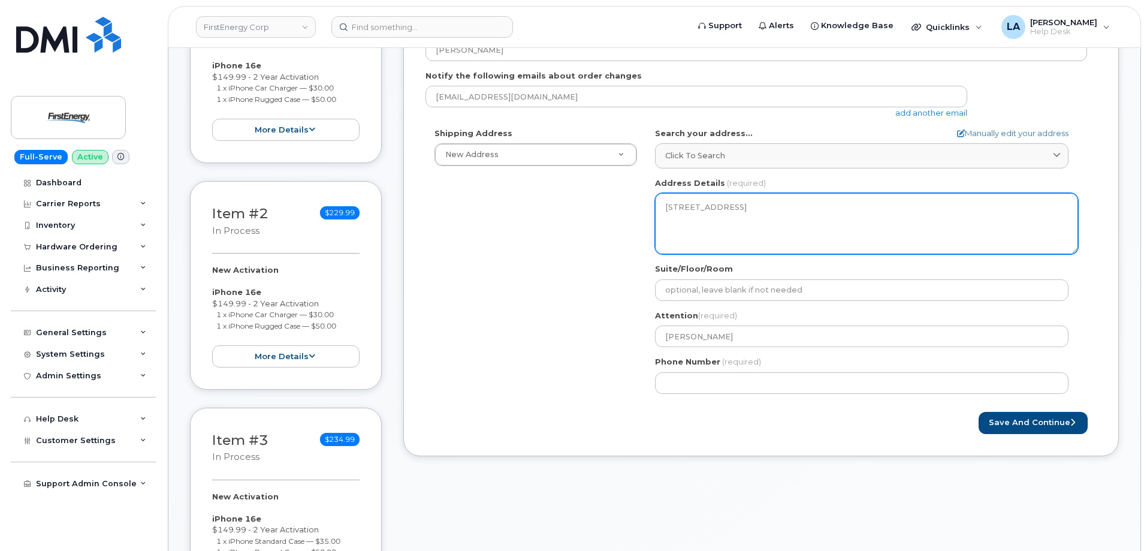
drag, startPoint x: 745, startPoint y: 240, endPoint x: 659, endPoint y: 206, distance: 92.6
click at [659, 206] on textarea "700 E Fourth St CUMBERLAND MD 21502-4208 UNITED STATES" at bounding box center [866, 223] width 423 height 61
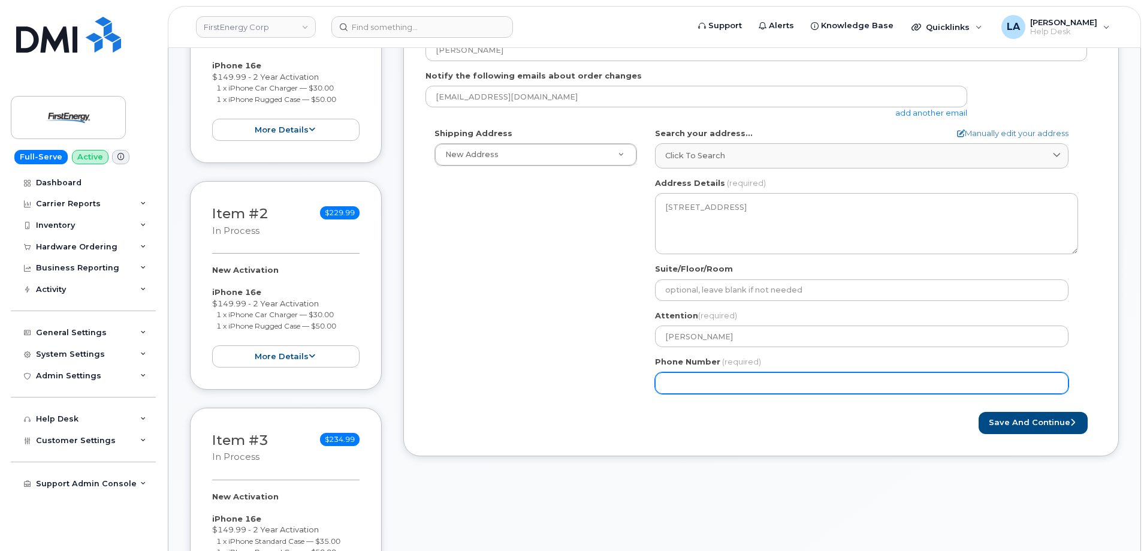
click at [722, 381] on input "Phone Number" at bounding box center [862, 383] width 414 height 22
paste input "3018768508"
type input "3018768508"
select select
type input "3018768508"
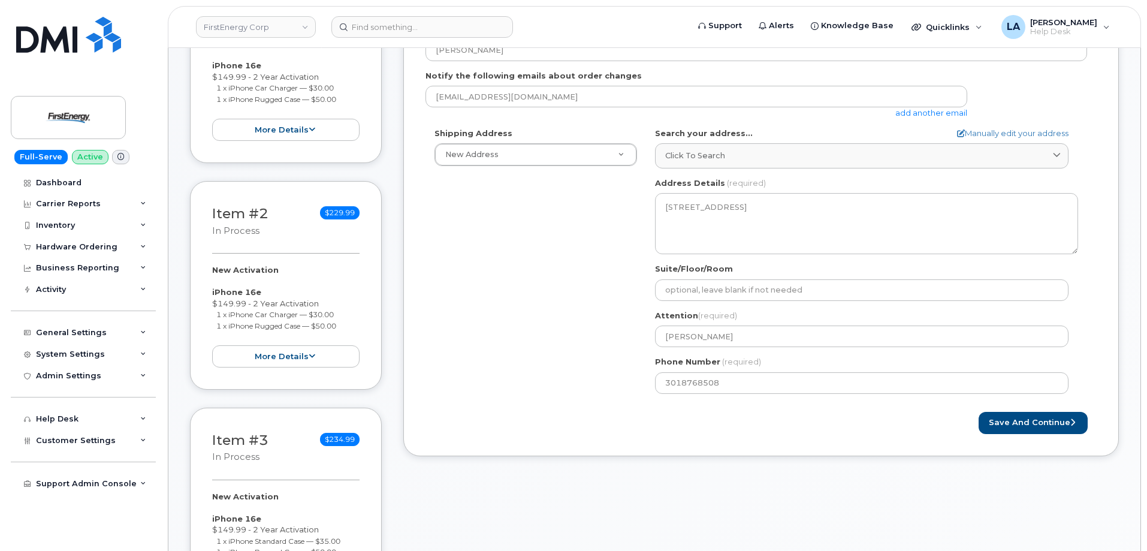
click at [549, 355] on div "Shipping Address New Address New Address 1441 Depot Rd 110 David Dr 1632 Shelto…" at bounding box center [757, 265] width 662 height 275
click at [1047, 422] on button "Save and Continue" at bounding box center [1033, 423] width 109 height 22
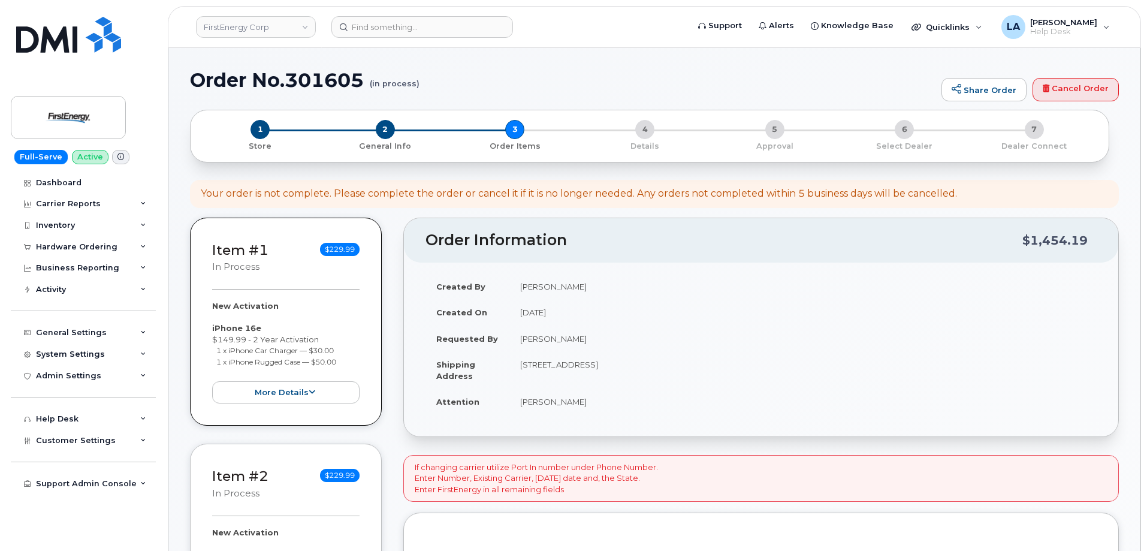
click at [1005, 183] on div "Your order is not complete. Please complete the order or cancel it if it is no …" at bounding box center [654, 194] width 929 height 28
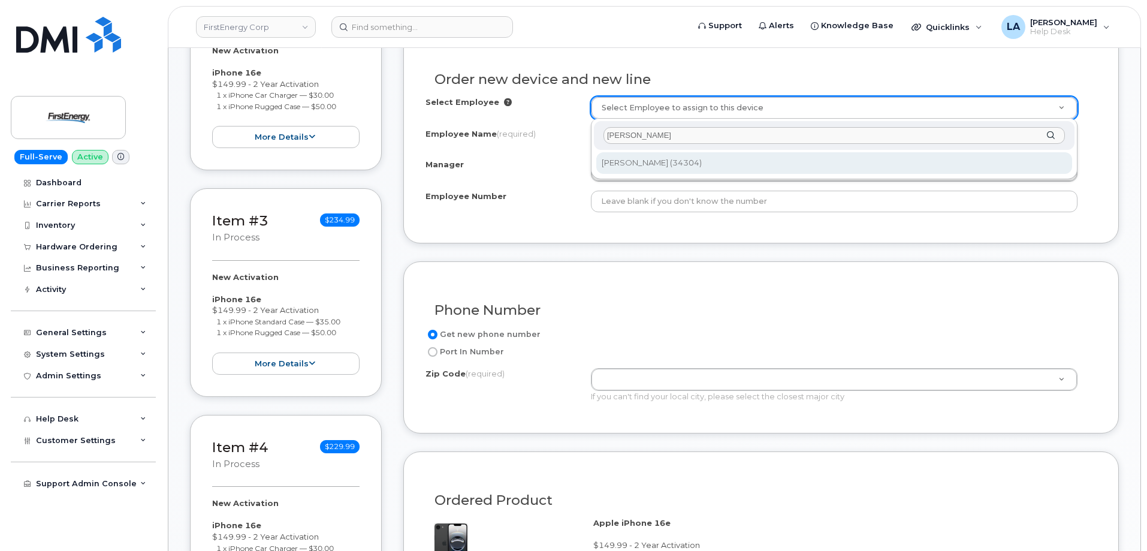
type input "[PERSON_NAME]"
type input "2083120"
type input "[PERSON_NAME]"
type input "34304"
type input "[STREET_ADDRESS]"
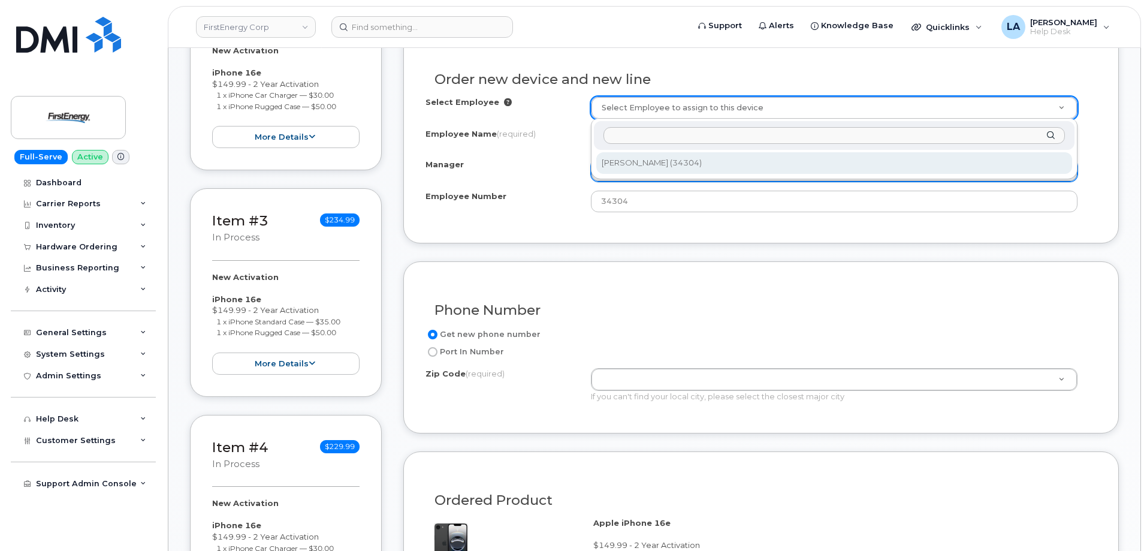
select select "2077031"
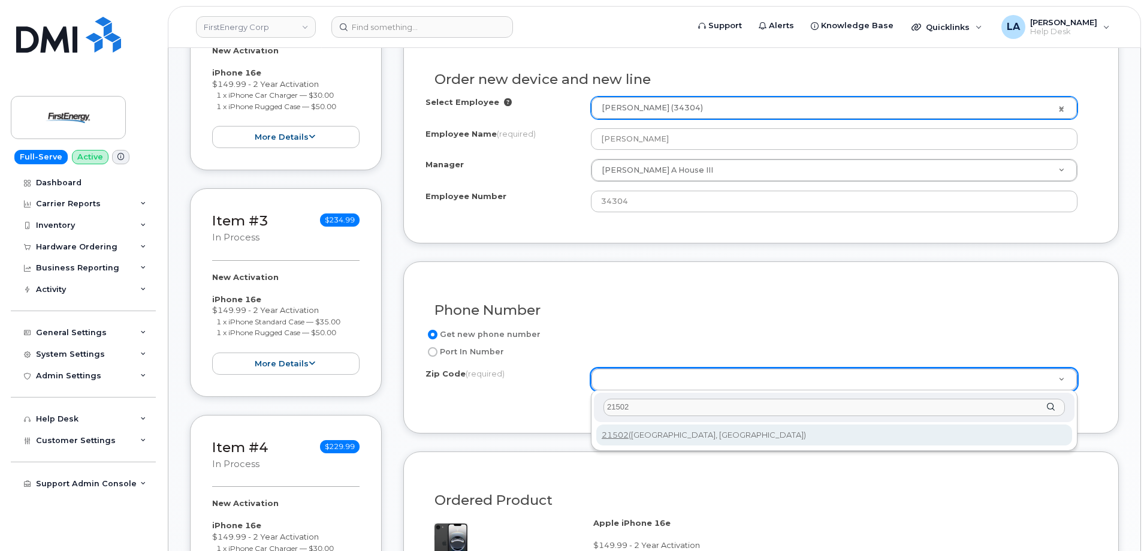
type input "21502"
type input "21502 ([GEOGRAPHIC_DATA], [GEOGRAPHIC_DATA])"
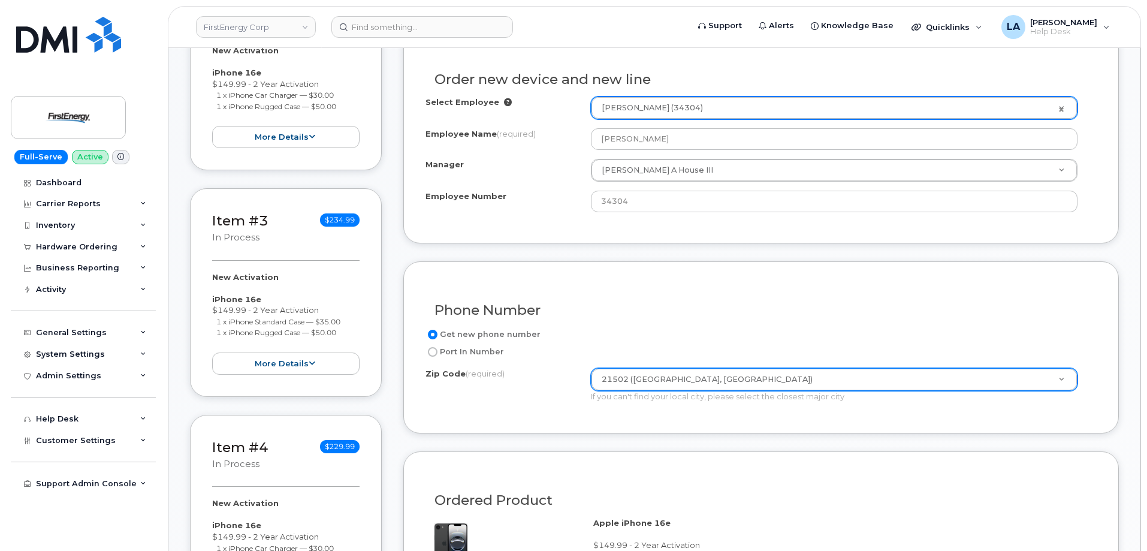
click at [837, 304] on h3 "Phone Number" at bounding box center [761, 310] width 653 height 15
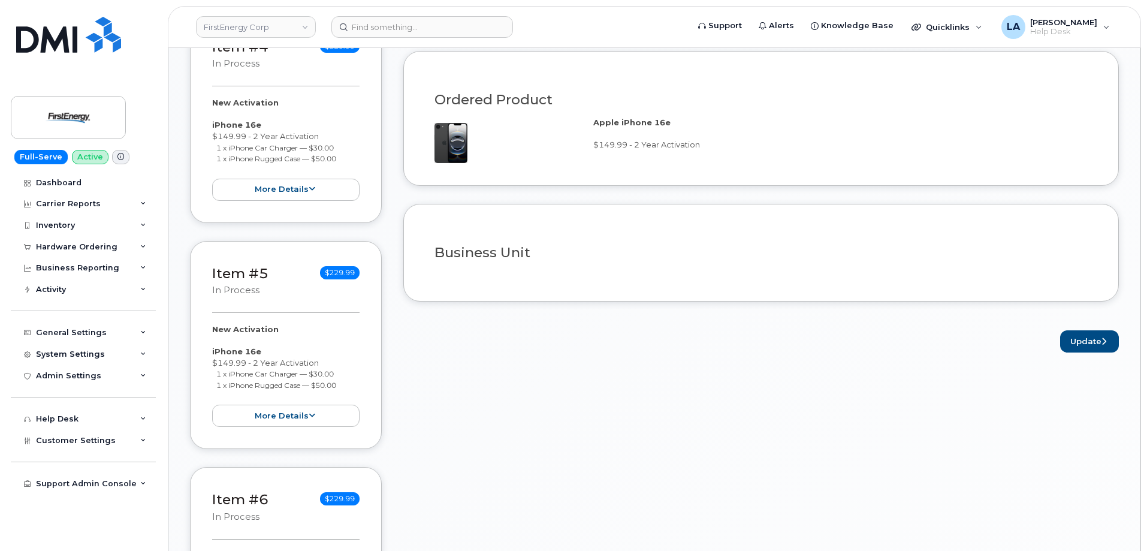
scroll to position [964, 0]
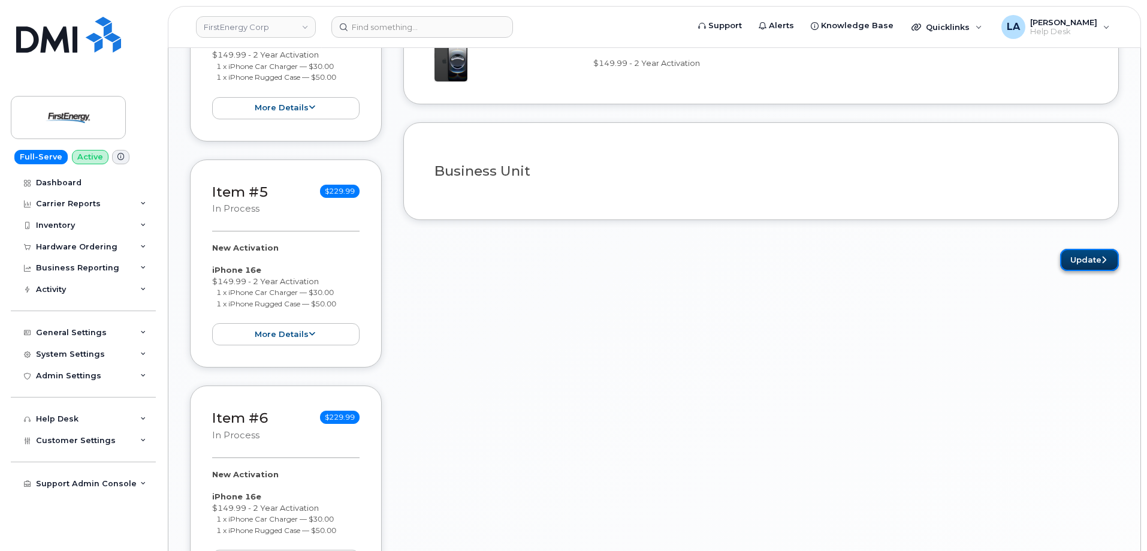
click at [1095, 266] on button "Update" at bounding box center [1089, 260] width 59 height 22
drag, startPoint x: 1146, startPoint y: 237, endPoint x: 1146, endPoint y: 76, distance: 160.7
click at [1146, 76] on body "FirstEnergy Corp Support Alerts Knowledge Base Quicklinks Suspend / Cancel Devi…" at bounding box center [573, 231] width 1147 height 2390
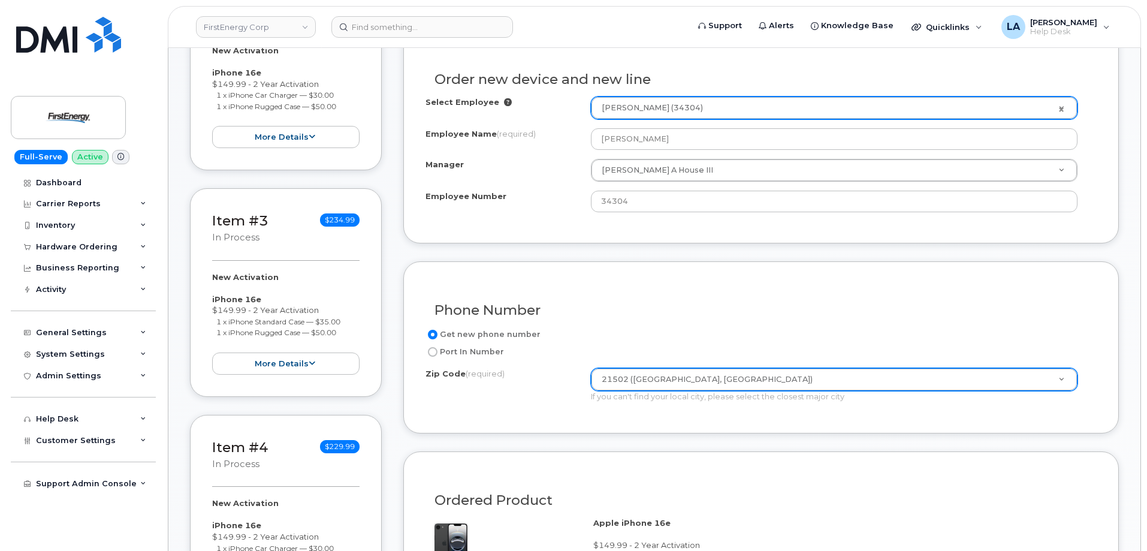
scroll to position [0, 0]
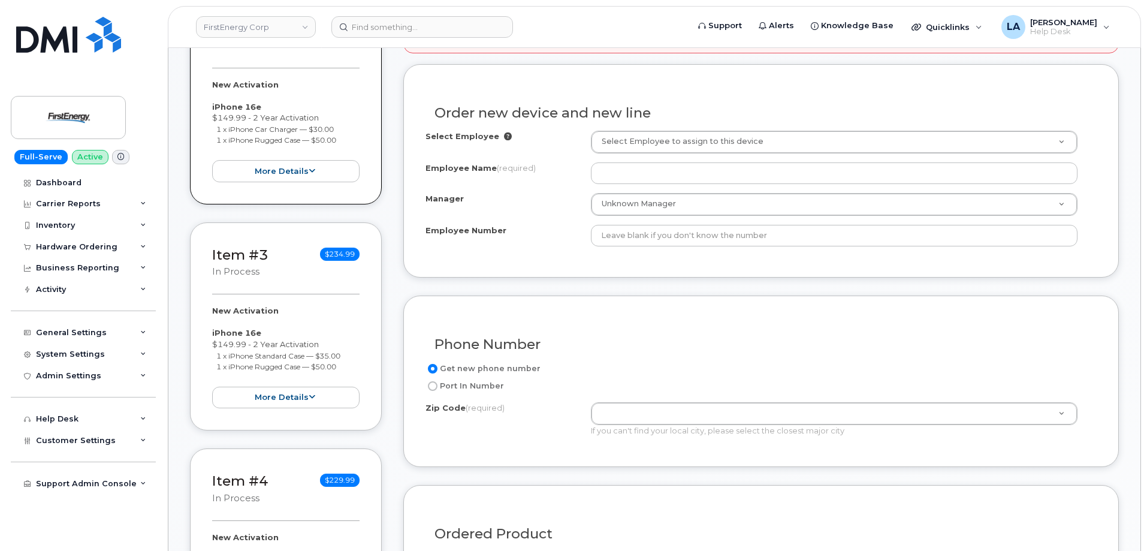
scroll to position [544, 0]
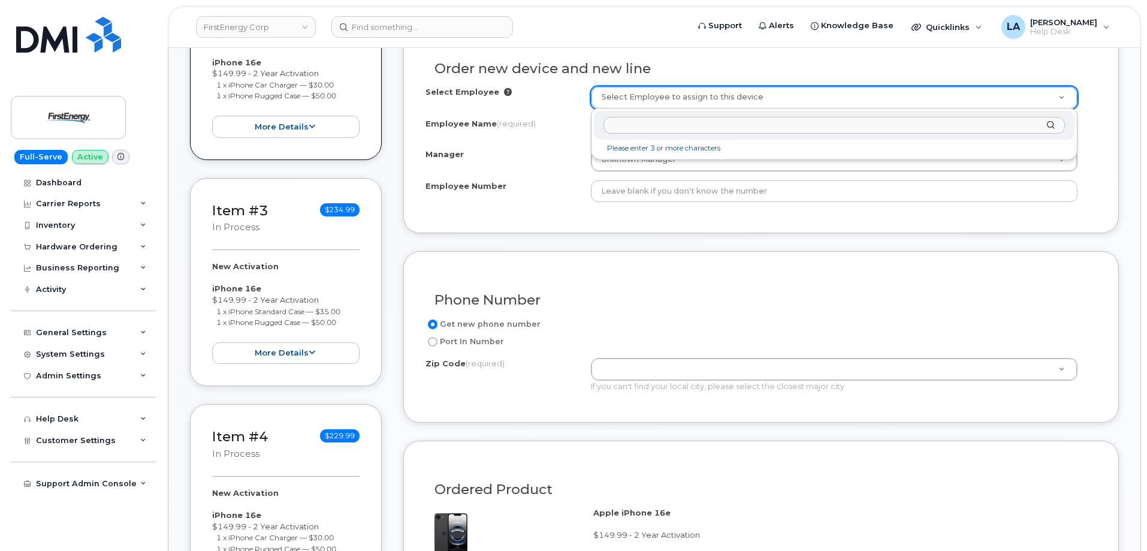
type input "[PERSON_NAME]"
type input "2083120"
type input "[PERSON_NAME]"
type input "34304"
type input "[STREET_ADDRESS]"
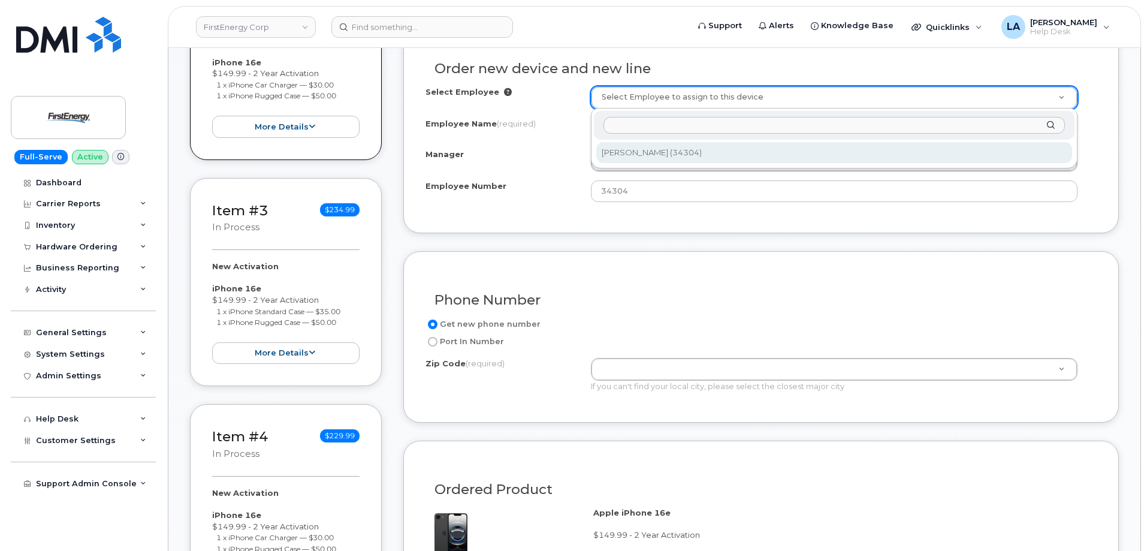
select select "2077031"
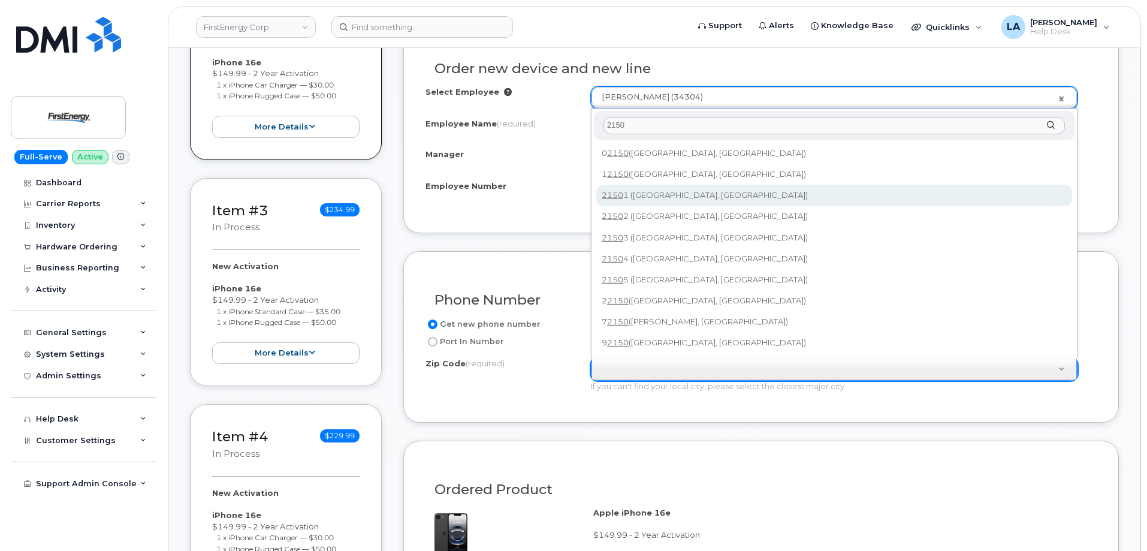
type input "2150"
type input "21501 ([GEOGRAPHIC_DATA], [GEOGRAPHIC_DATA])"
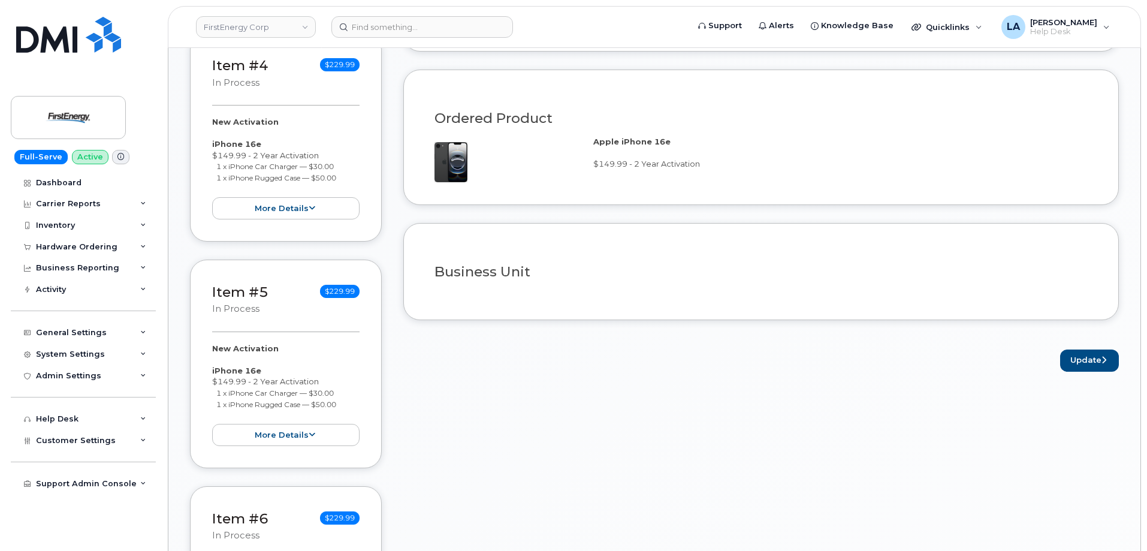
scroll to position [918, 0]
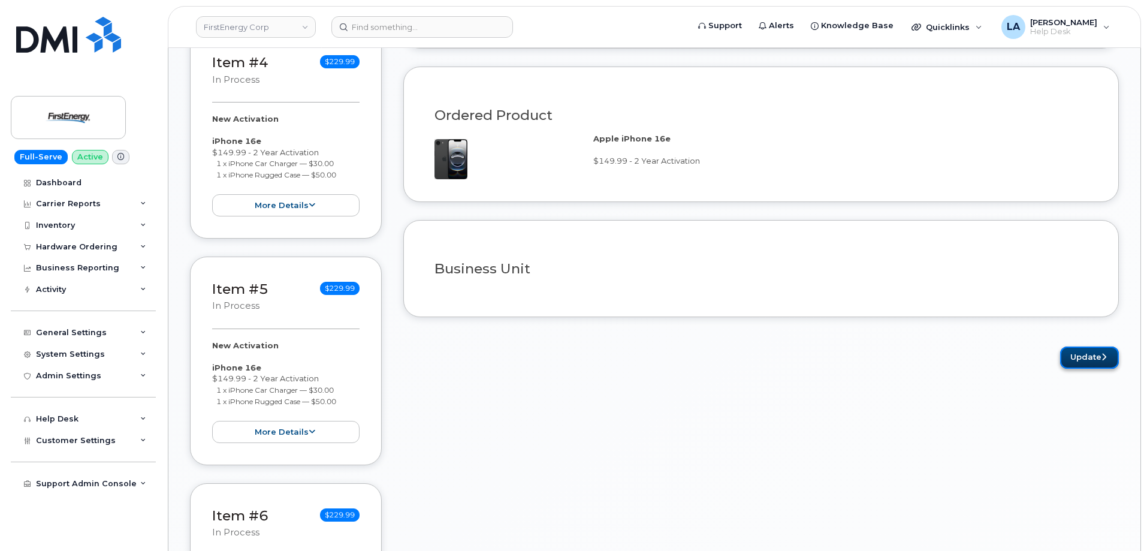
click at [1078, 346] on button "Update" at bounding box center [1089, 357] width 59 height 22
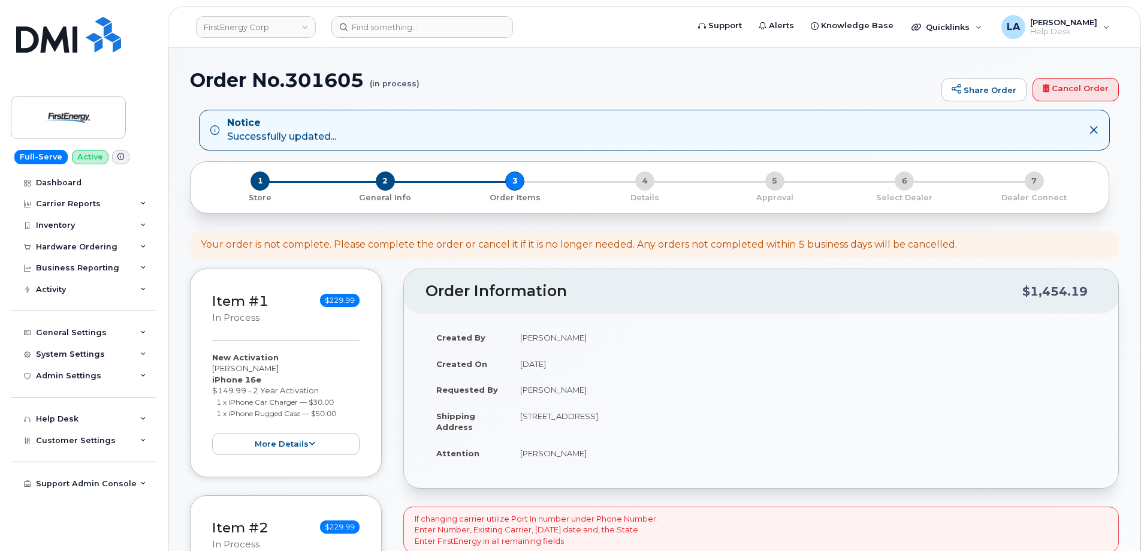
click at [767, 87] on h1 "Order No.301605 (in process)" at bounding box center [563, 80] width 746 height 21
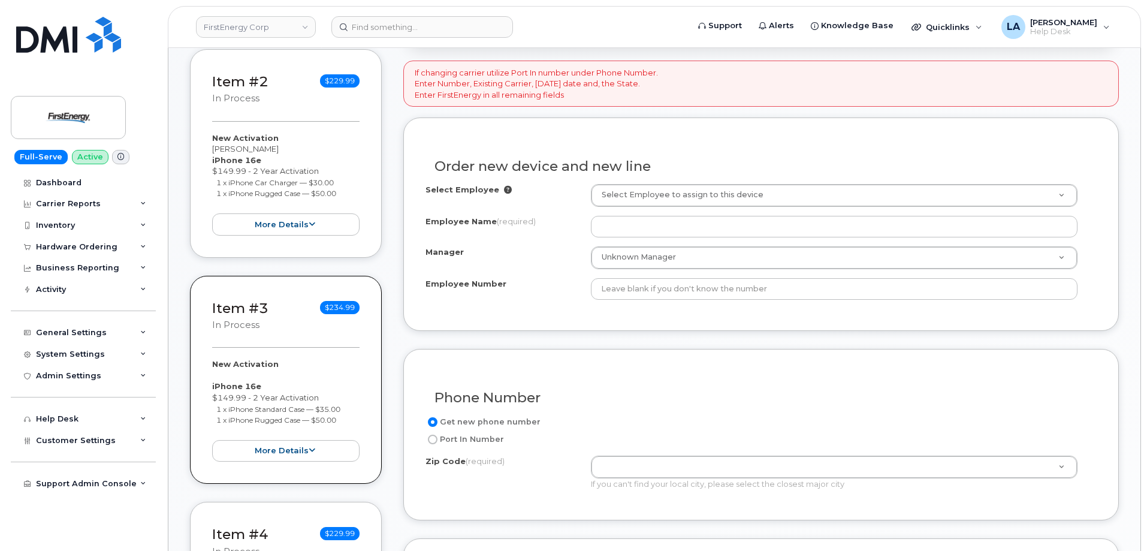
scroll to position [482, 0]
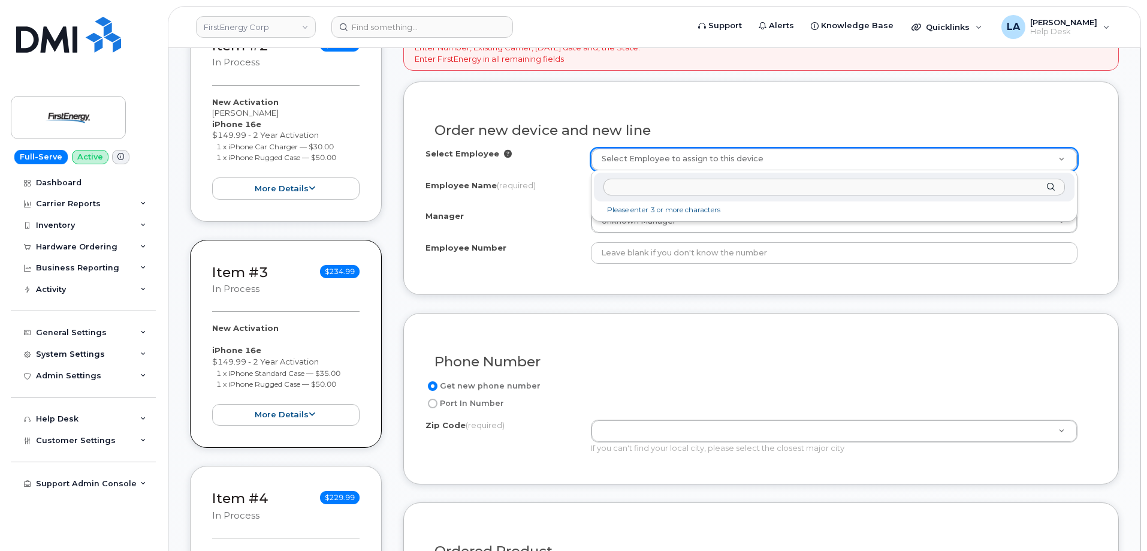
click at [727, 192] on input "text" at bounding box center [835, 187] width 462 height 17
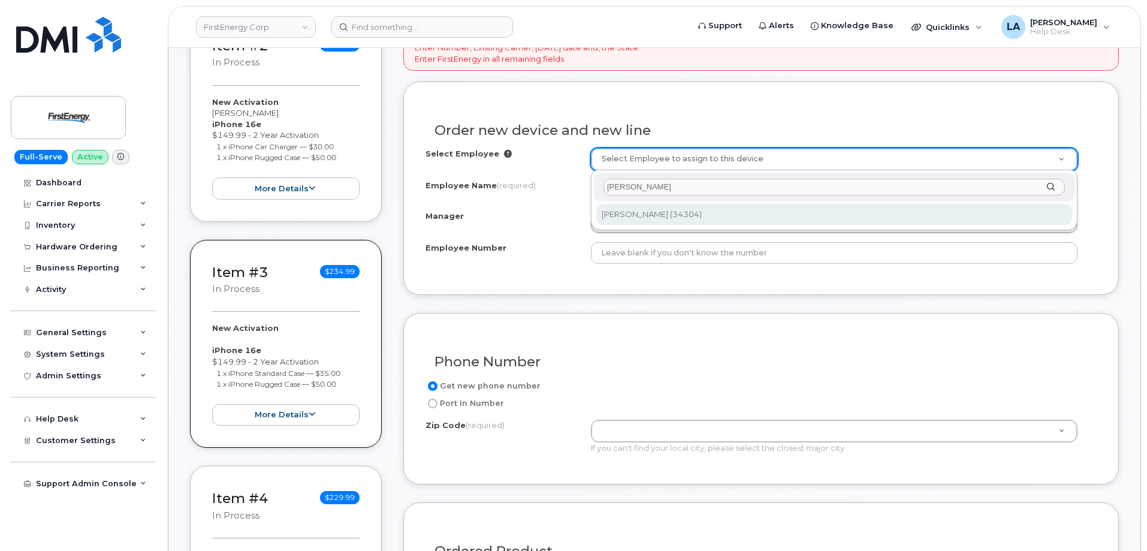
type input "[PERSON_NAME]"
type input "2083120"
type input "[PERSON_NAME]"
type input "34304"
type input "[STREET_ADDRESS]"
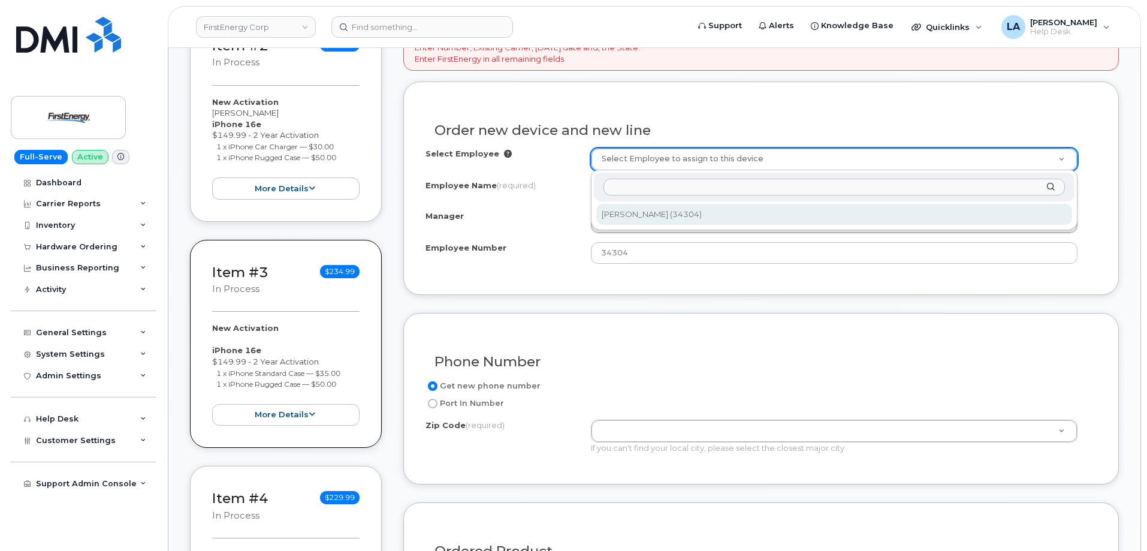
select select "2077031"
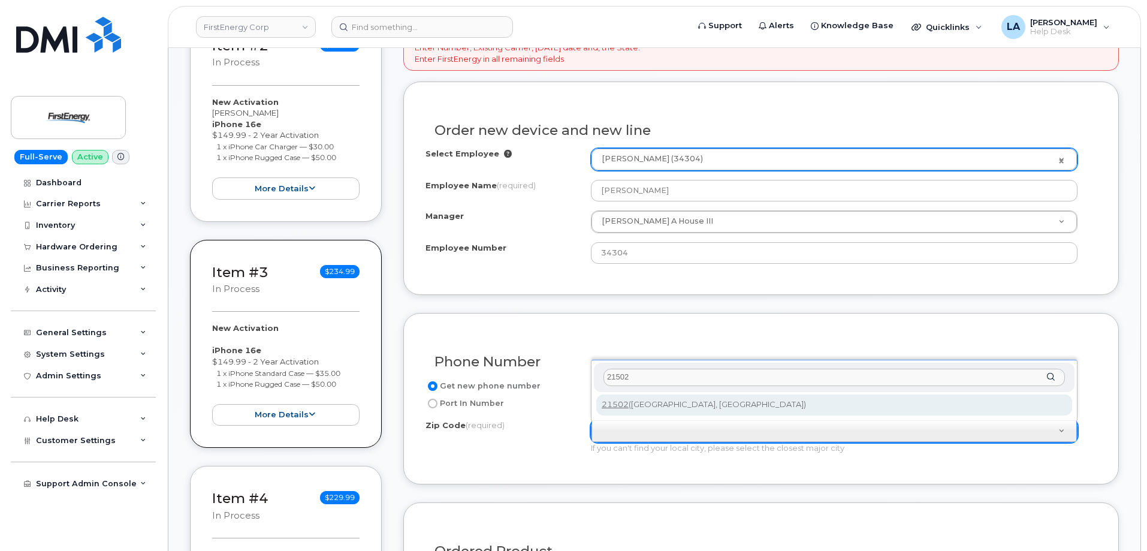
type input "21502"
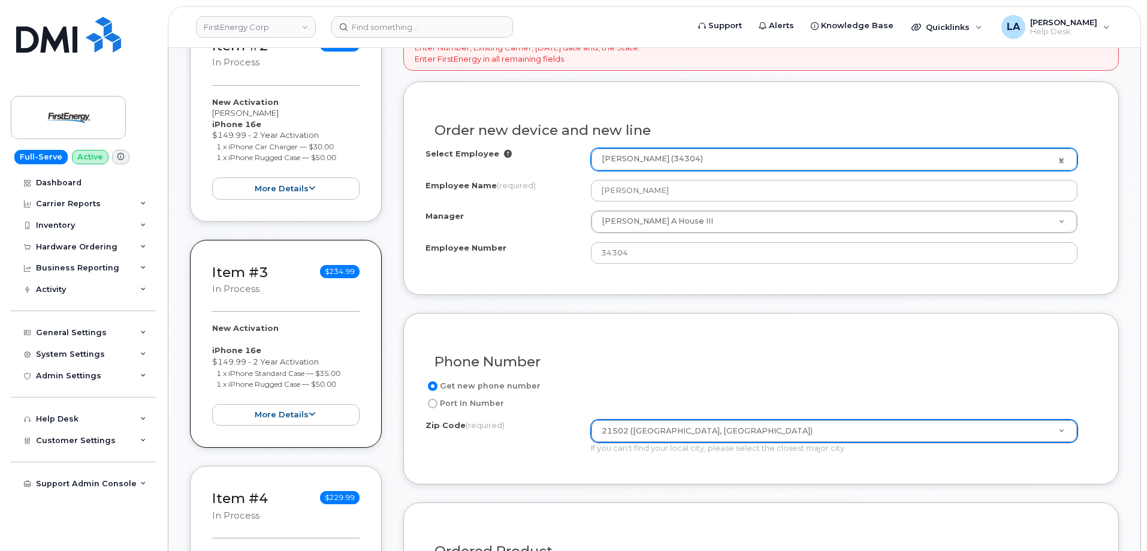
type input "21502 ([GEOGRAPHIC_DATA], [GEOGRAPHIC_DATA])"
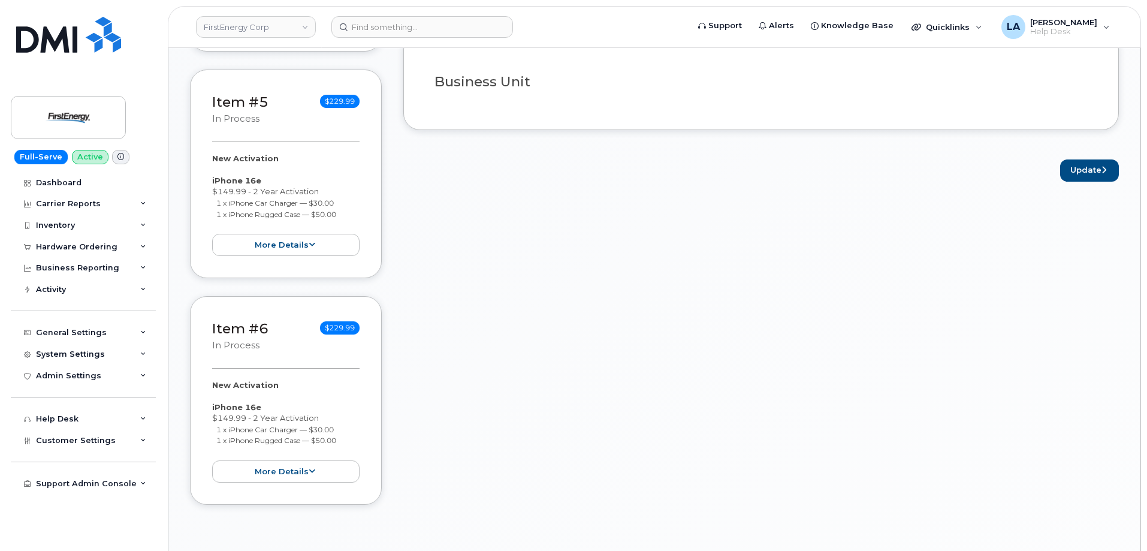
scroll to position [1002, 0]
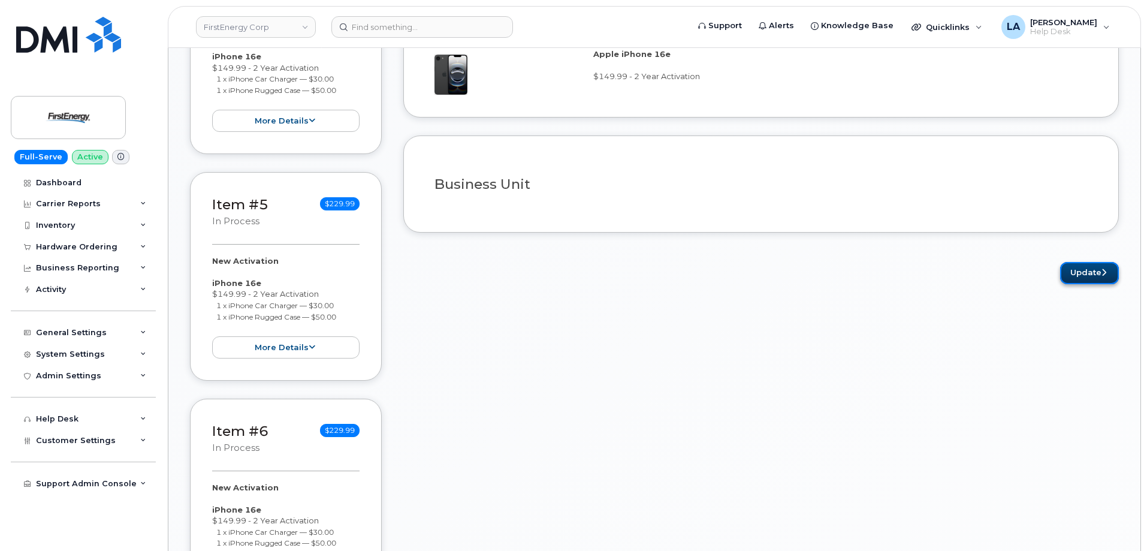
click at [1090, 272] on button "Update" at bounding box center [1089, 273] width 59 height 22
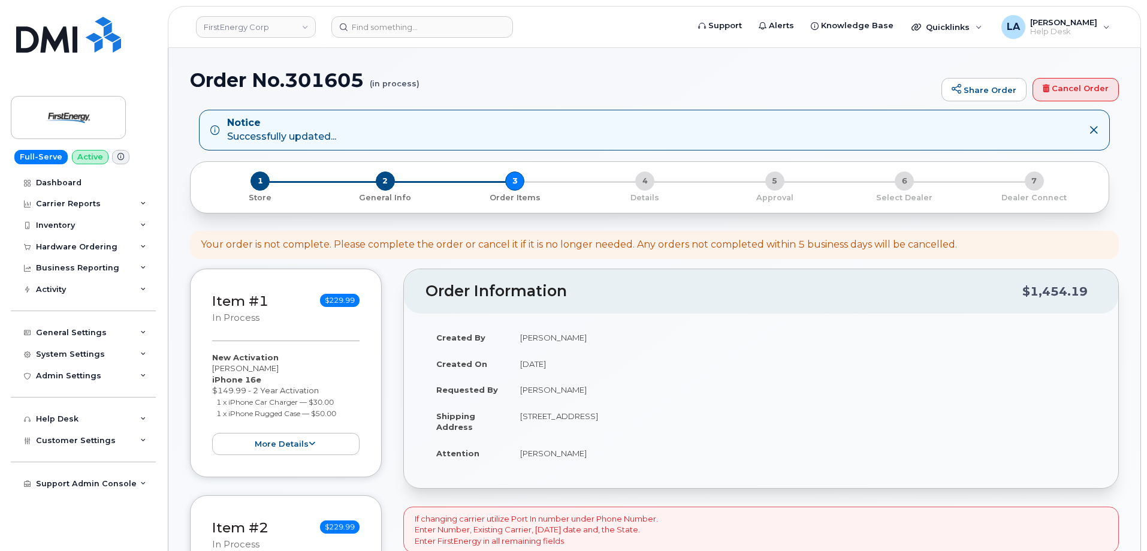
click at [769, 98] on div "Order No.301605 (in process) Share Order Cancel Order" at bounding box center [654, 90] width 929 height 40
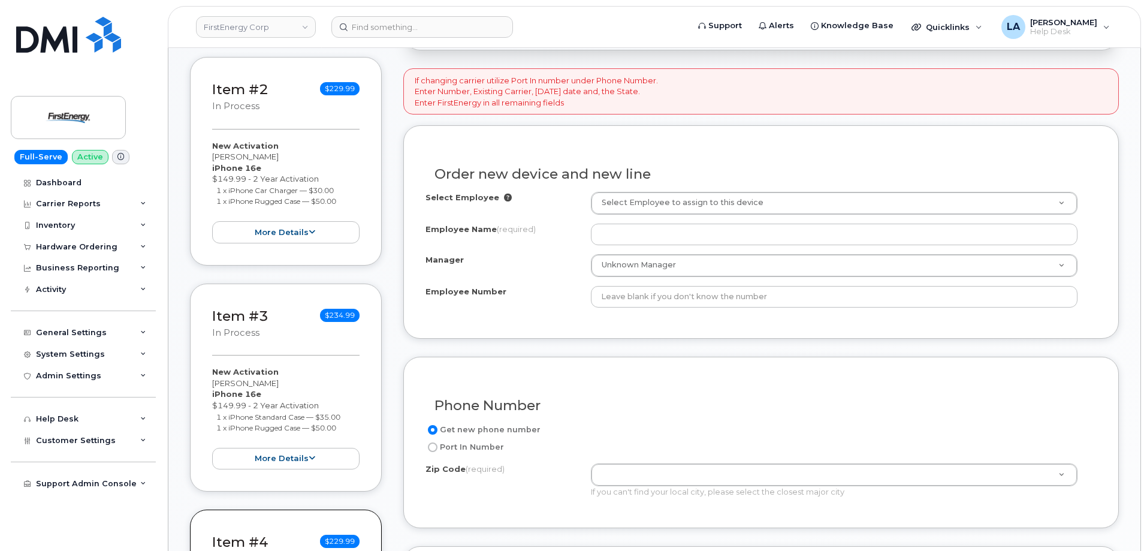
scroll to position [482, 0]
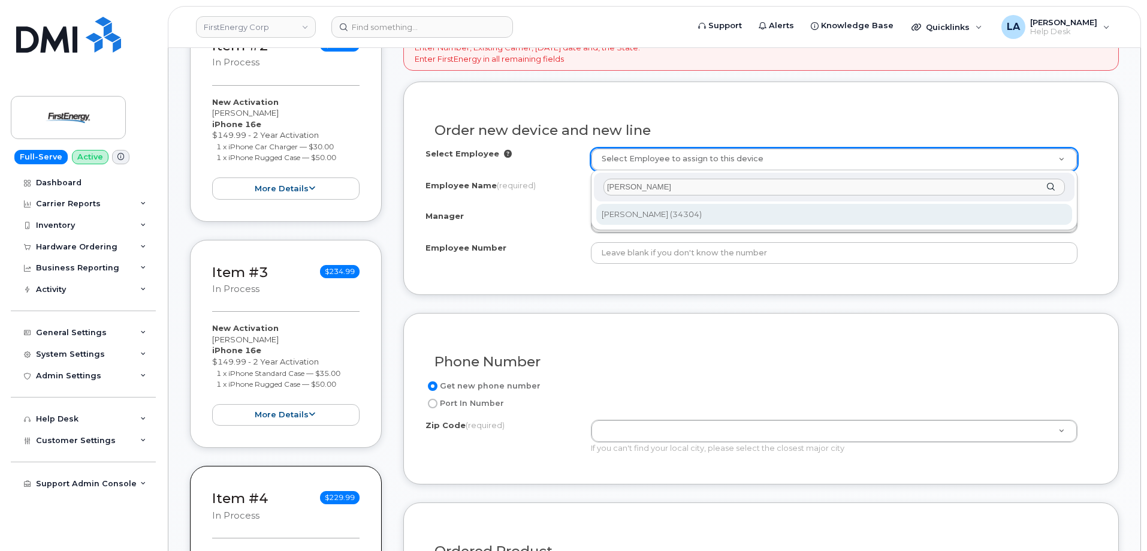
type input "[PERSON_NAME]"
type input "2083120"
type input "[PERSON_NAME]"
type input "34304"
type input "[STREET_ADDRESS]"
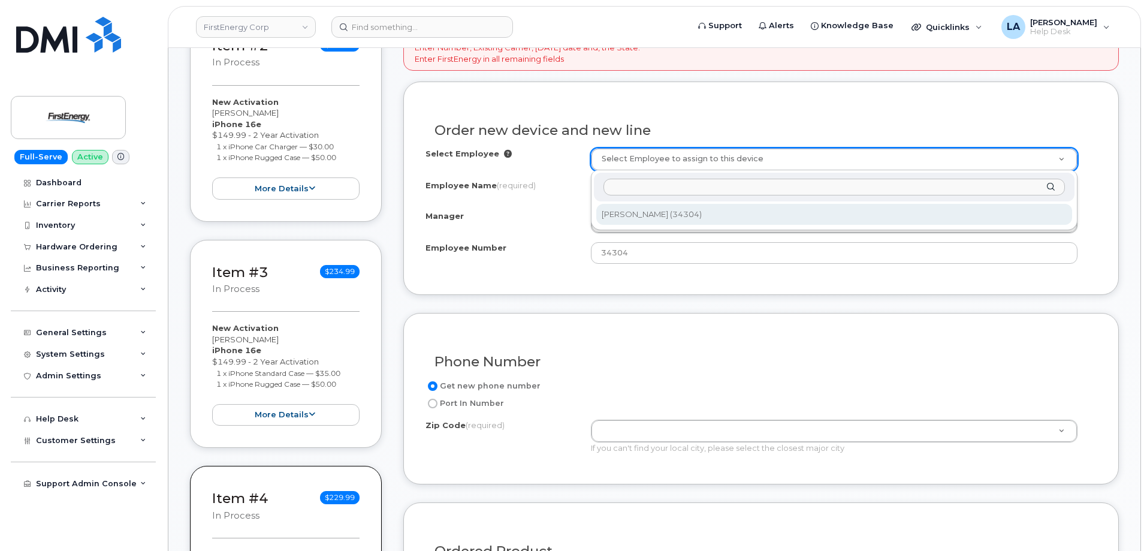
select select "2077031"
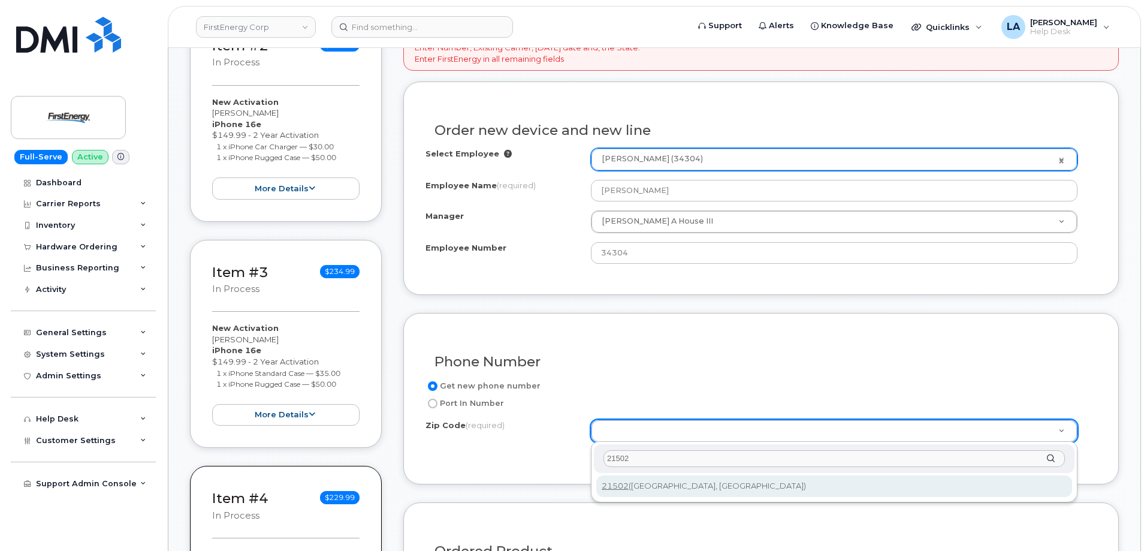
type input "21502"
type input "21502 ([GEOGRAPHIC_DATA], [GEOGRAPHIC_DATA])"
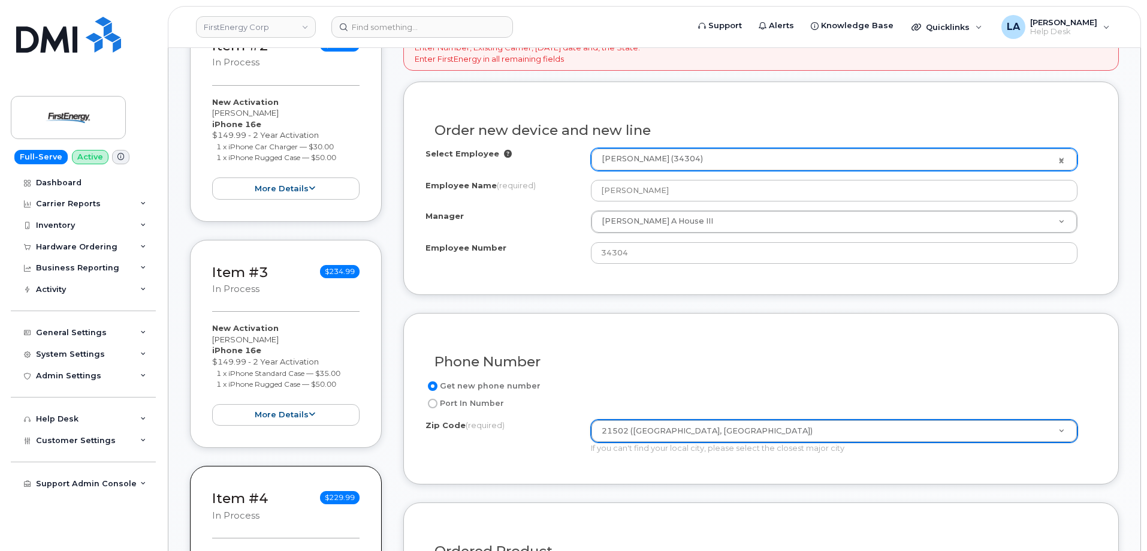
click at [763, 320] on div "Phone Number Get new phone number Port In Number Zip Code (required) 21502 ([GE…" at bounding box center [761, 399] width 716 height 172
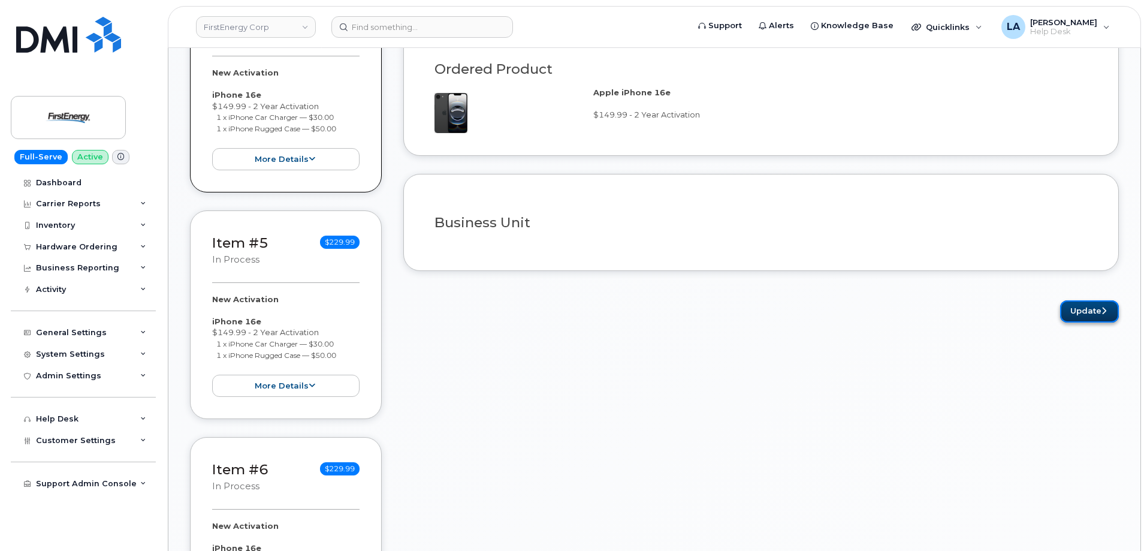
click at [1091, 309] on button "Update" at bounding box center [1089, 311] width 59 height 22
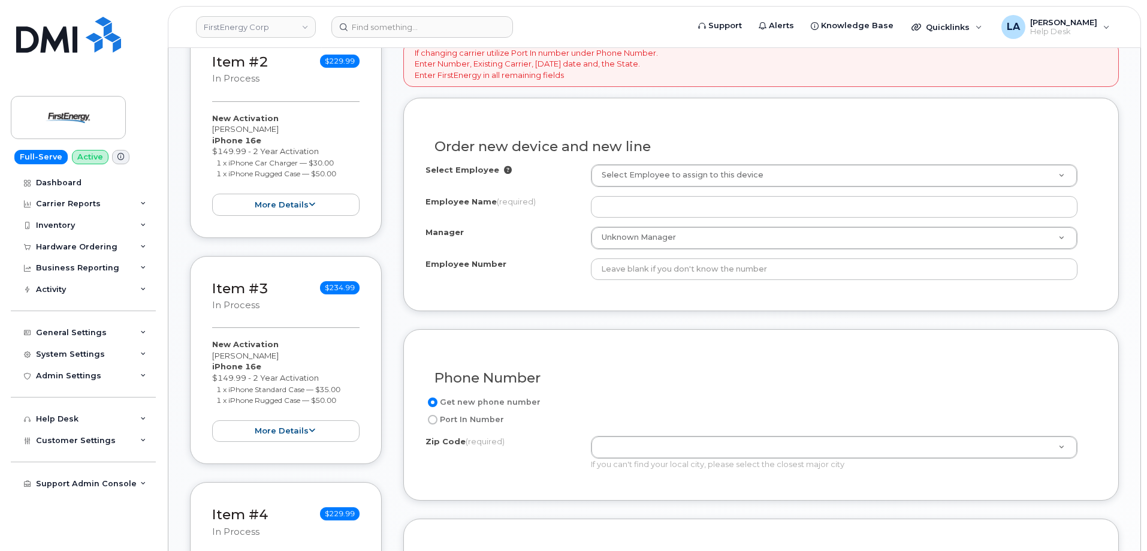
scroll to position [482, 0]
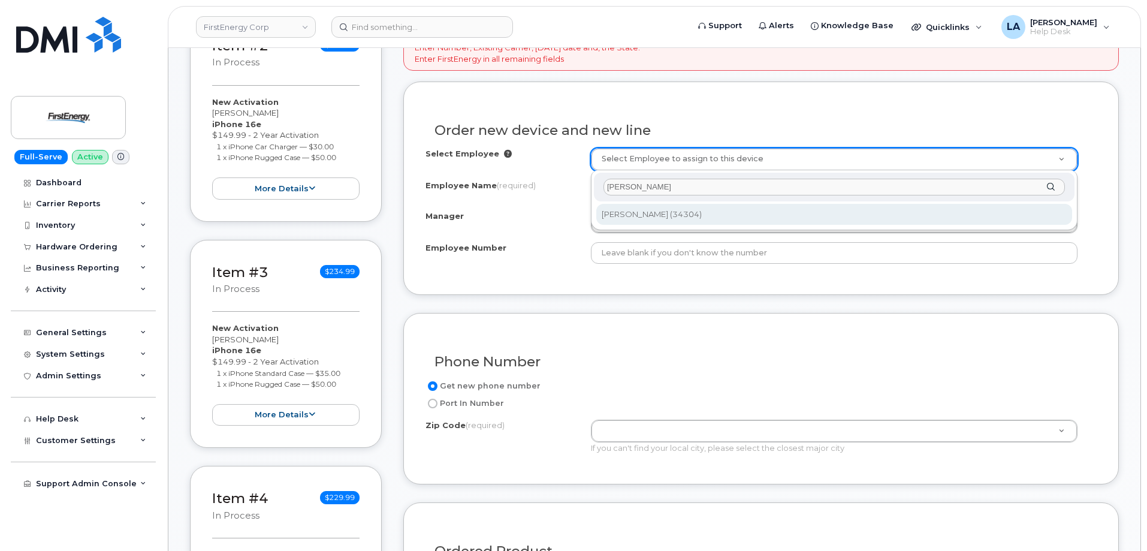
type input "[PERSON_NAME]"
type input "2083120"
type input "[PERSON_NAME]"
type input "34304"
type input "[STREET_ADDRESS]"
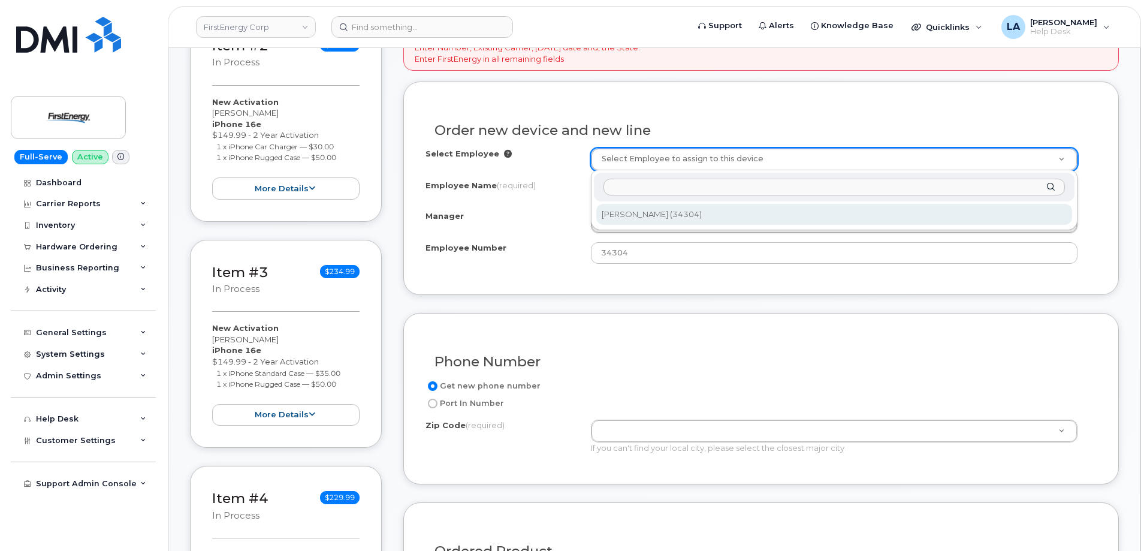
select select "2077031"
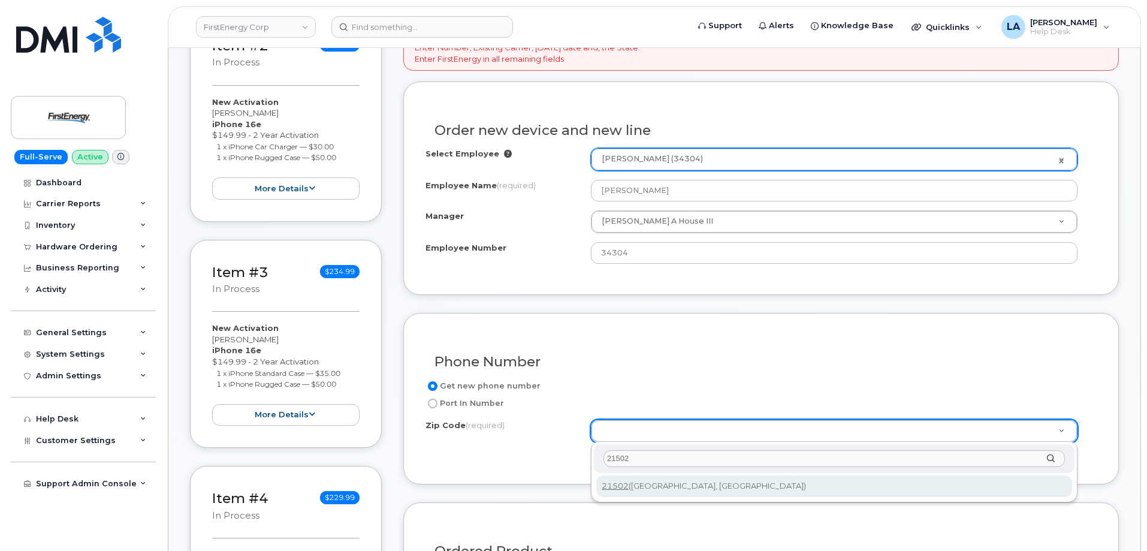
type input "21502"
type input "21502 ([GEOGRAPHIC_DATA], [GEOGRAPHIC_DATA])"
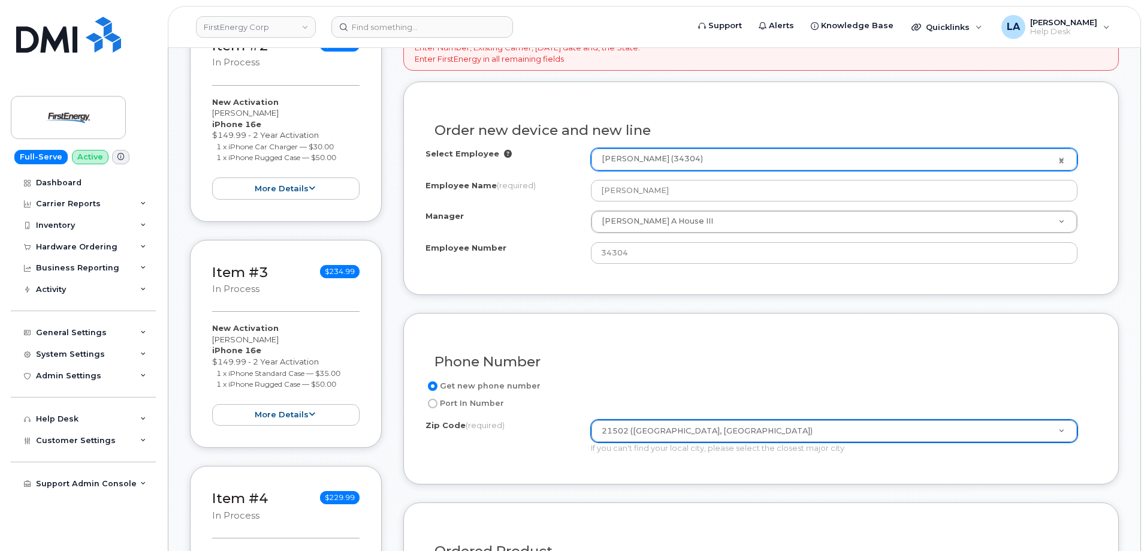
drag, startPoint x: 525, startPoint y: 488, endPoint x: 535, endPoint y: 488, distance: 10.2
click at [534, 488] on form "If changing carrier utilize Port In number under Phone Number. Enter Number, Ex…" at bounding box center [761, 415] width 716 height 780
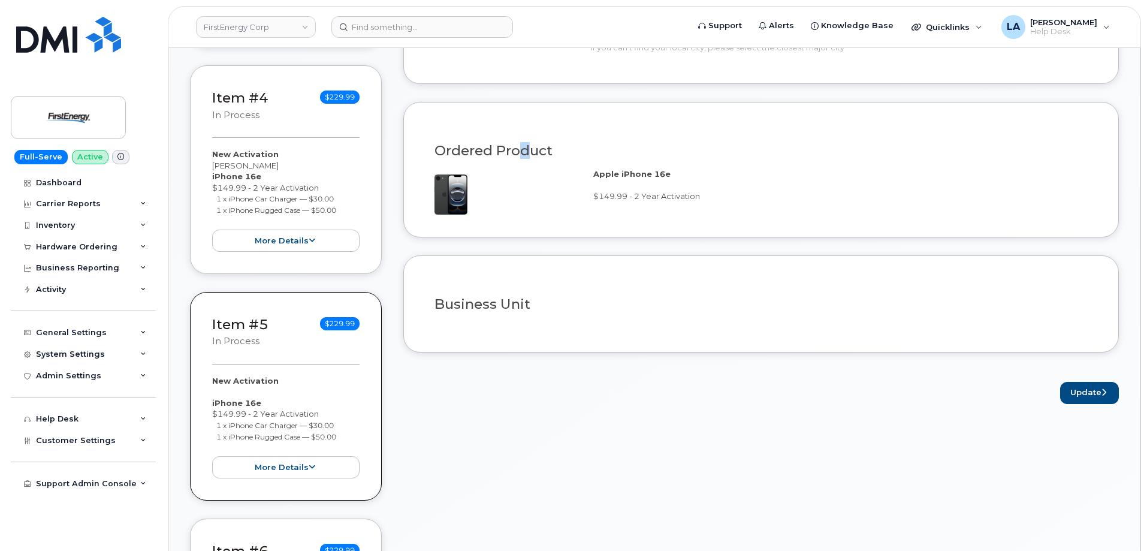
scroll to position [964, 0]
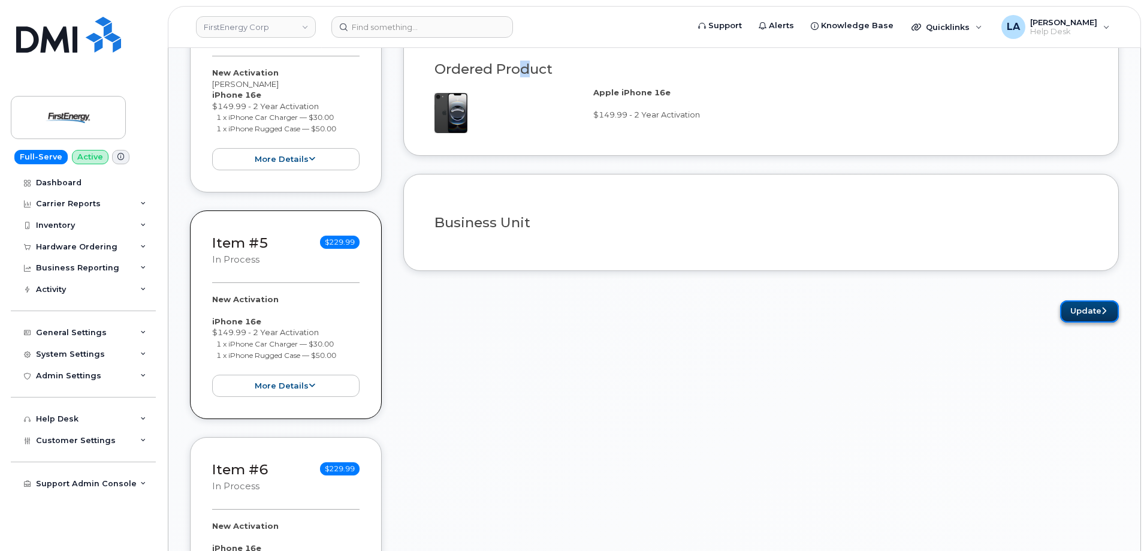
click at [1083, 311] on button "Update" at bounding box center [1089, 311] width 59 height 22
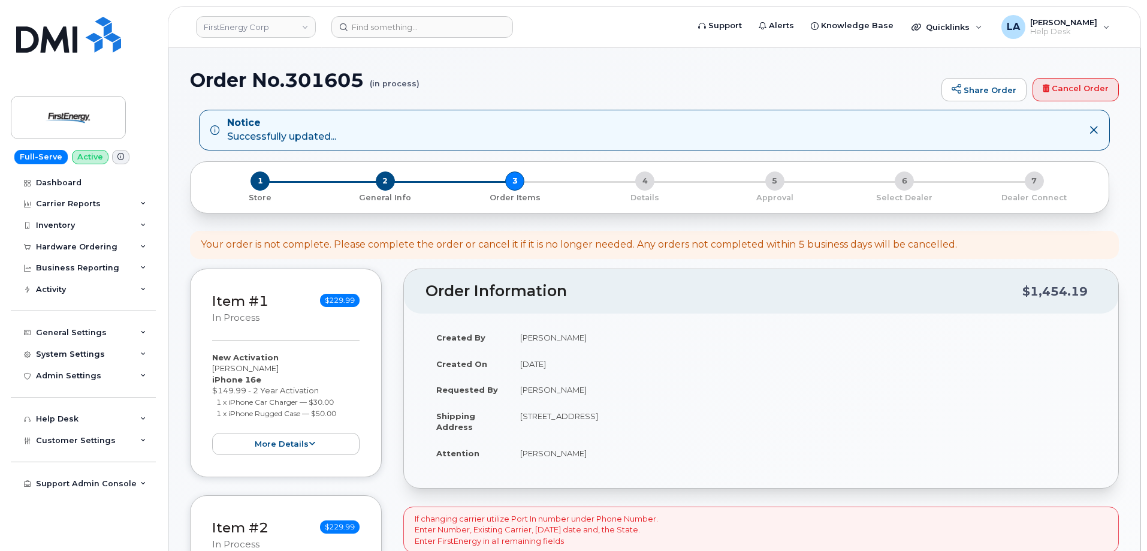
click at [887, 340] on td "[PERSON_NAME]" at bounding box center [803, 337] width 587 height 26
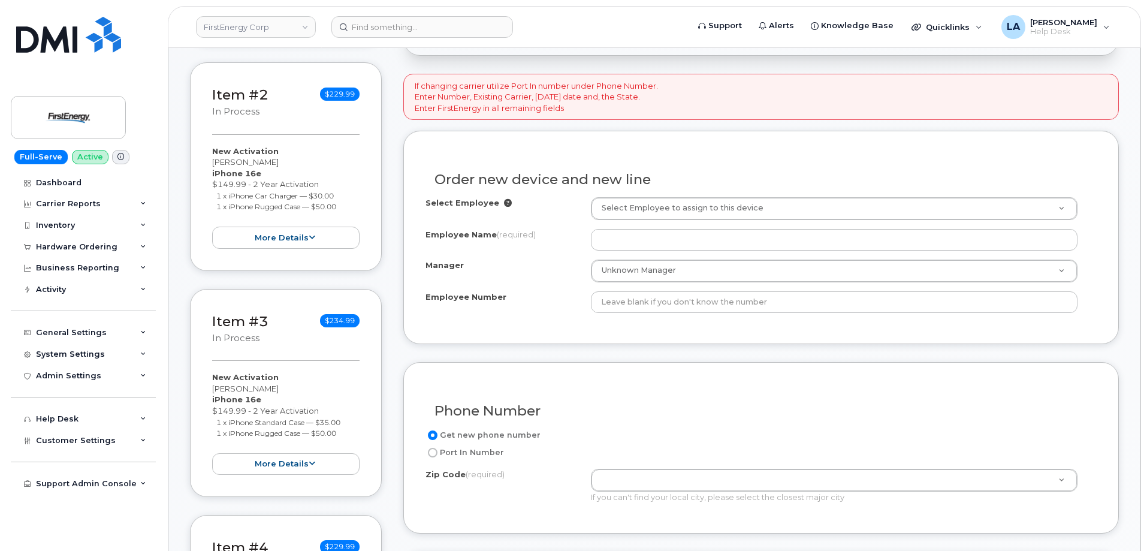
scroll to position [423, 0]
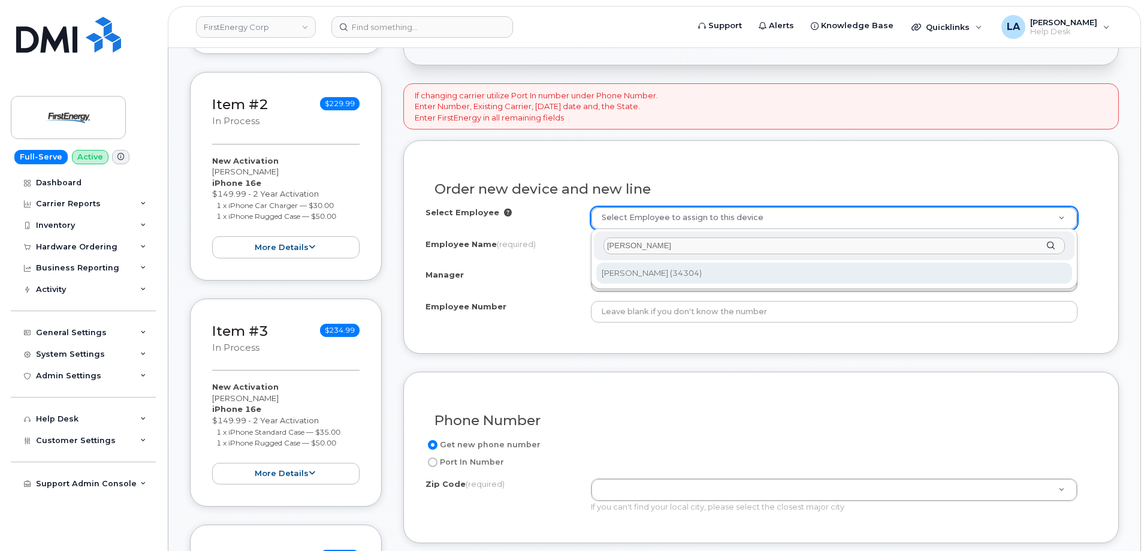
type input "[PERSON_NAME]"
type input "2083120"
type input "[PERSON_NAME]"
type input "34304"
type input "700 E Fourth Street"
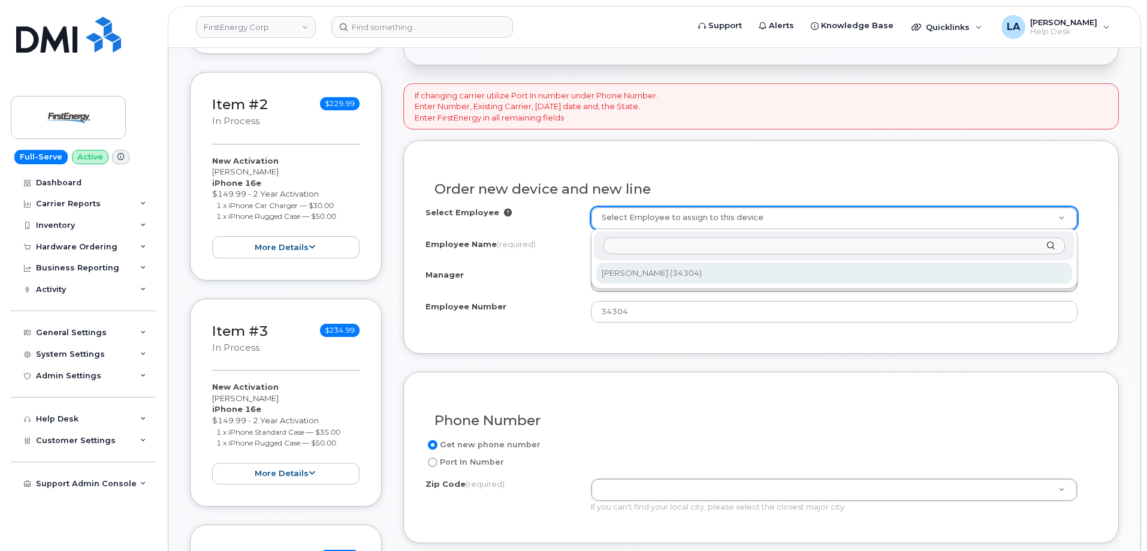
select select "2077031"
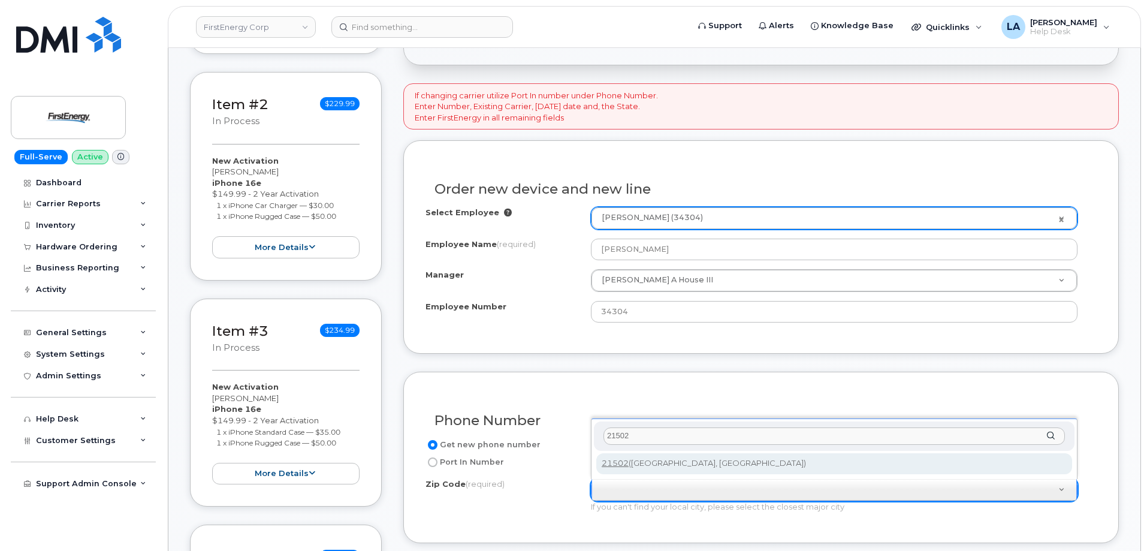
type input "21502"
type input "21502 (Cumberland, MD)"
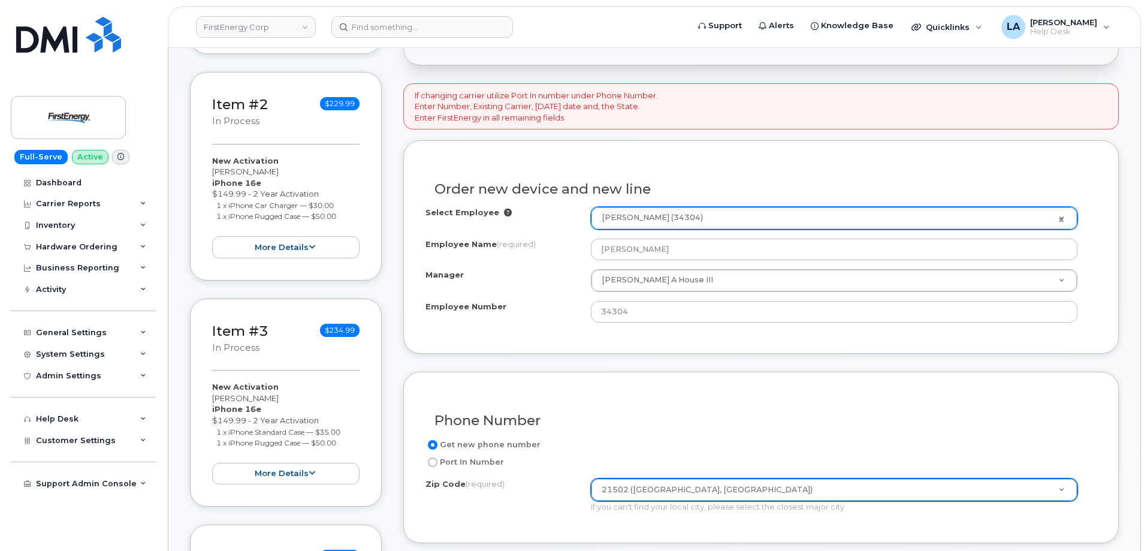
click at [696, 400] on div "Phone Number" at bounding box center [761, 416] width 671 height 44
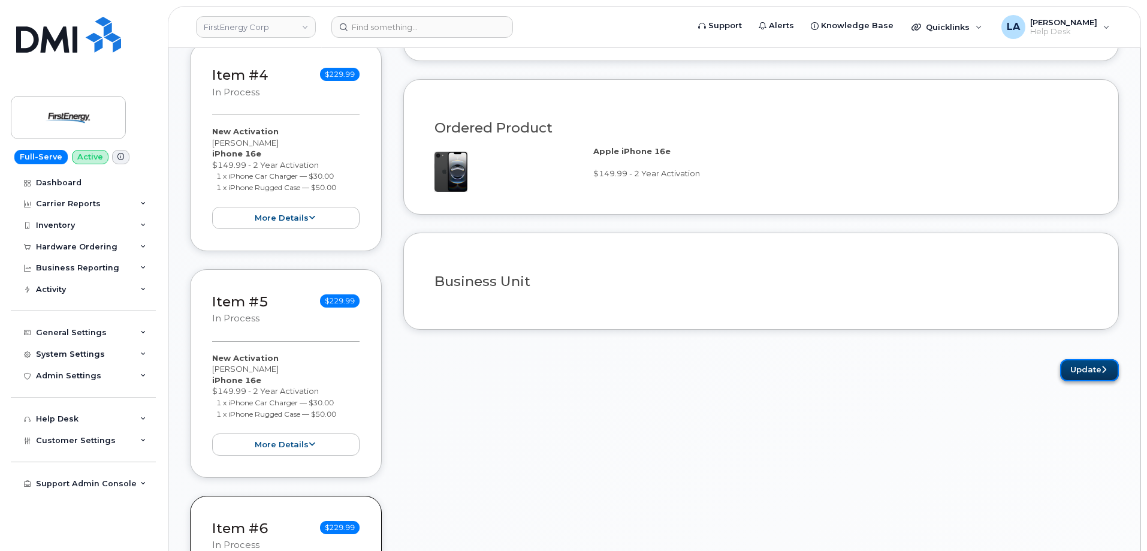
click at [1092, 370] on button "Update" at bounding box center [1089, 370] width 59 height 22
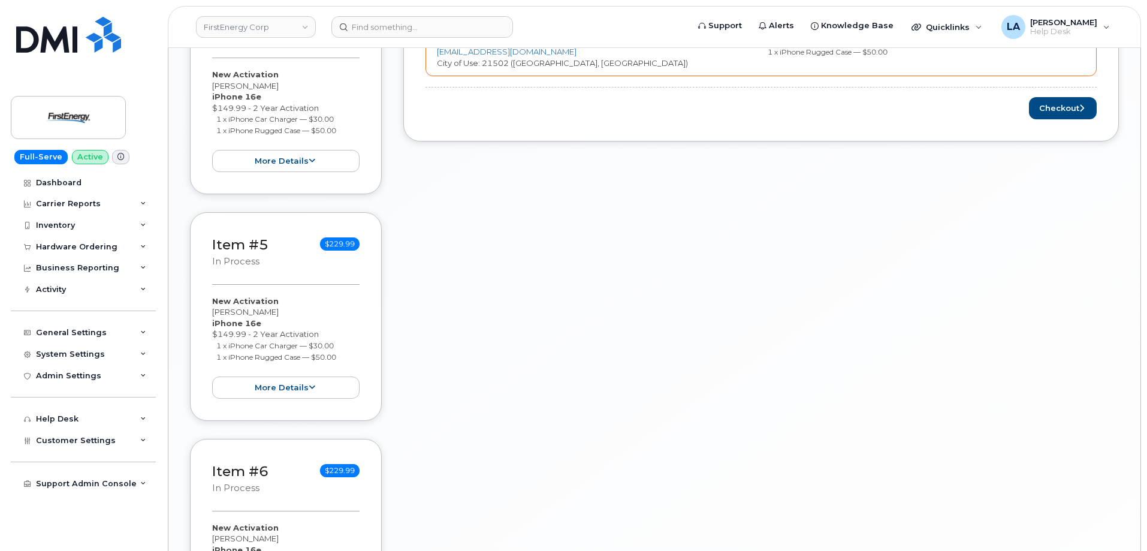
scroll to position [964, 0]
click at [1059, 109] on button "Checkout" at bounding box center [1063, 106] width 68 height 22
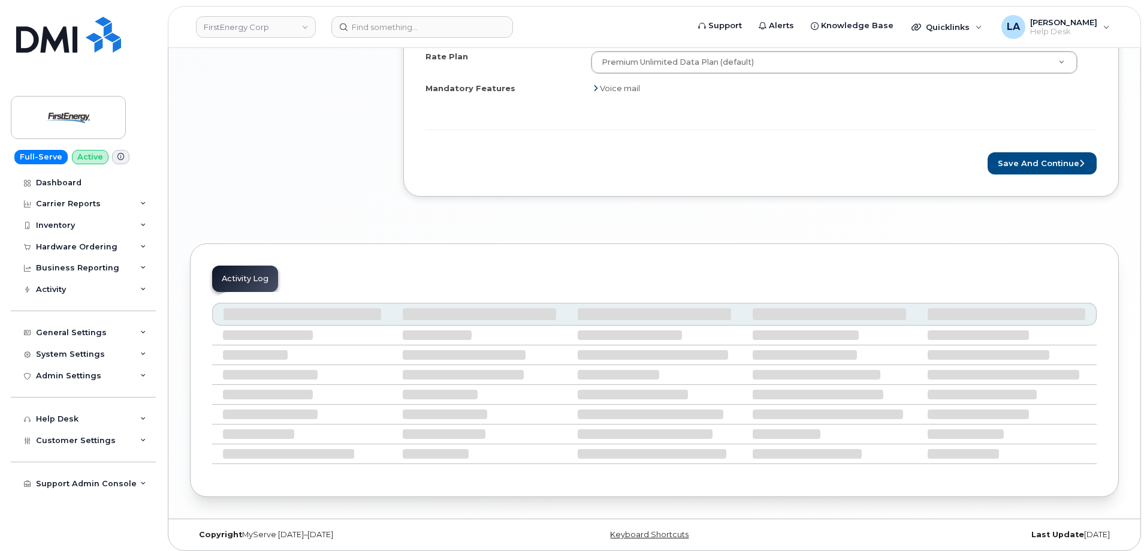
scroll to position [1705, 0]
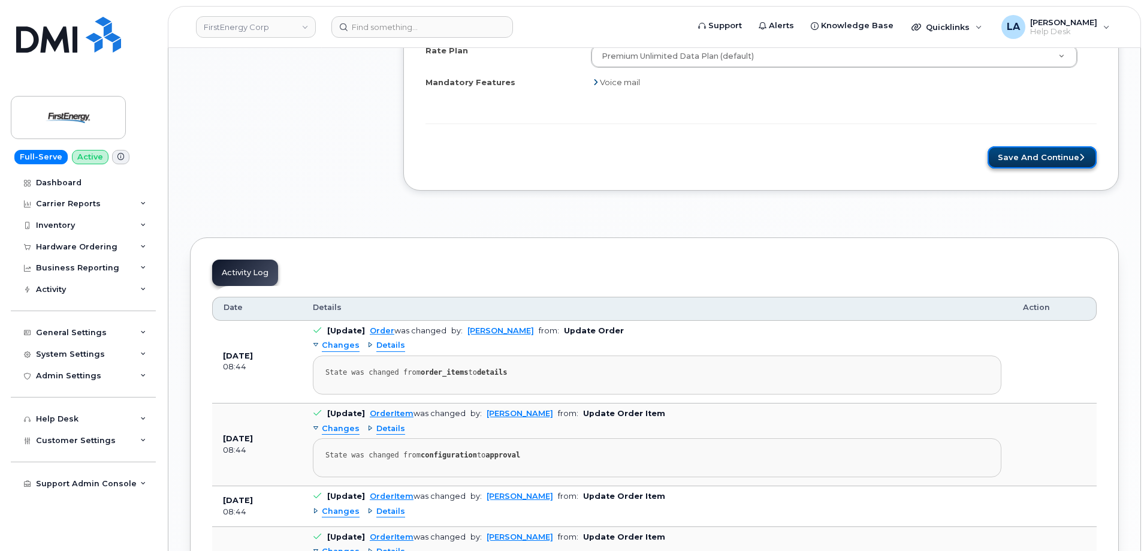
click at [1050, 160] on button "Save and Continue" at bounding box center [1042, 157] width 109 height 22
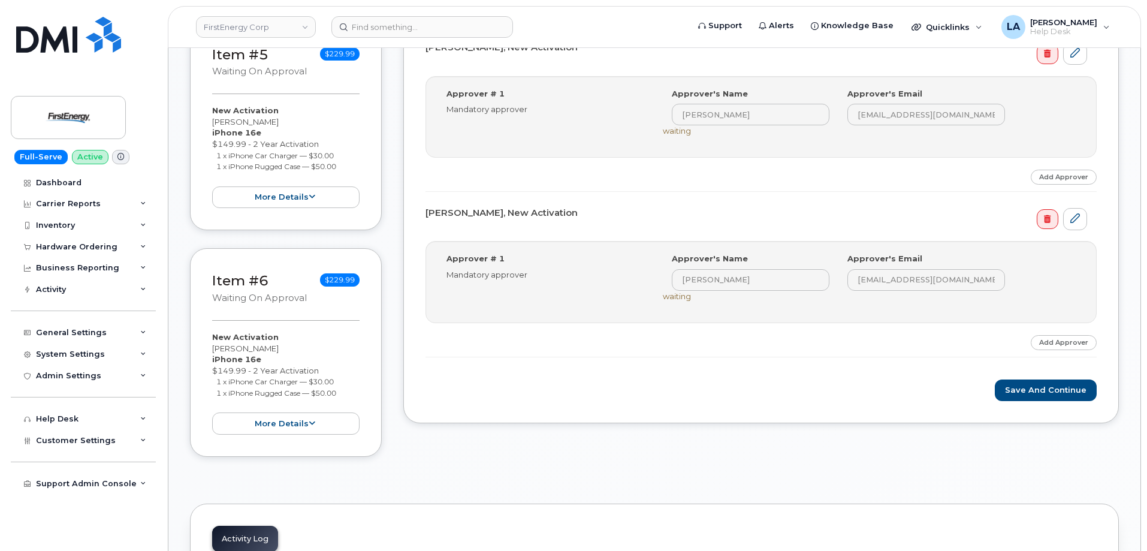
scroll to position [1174, 0]
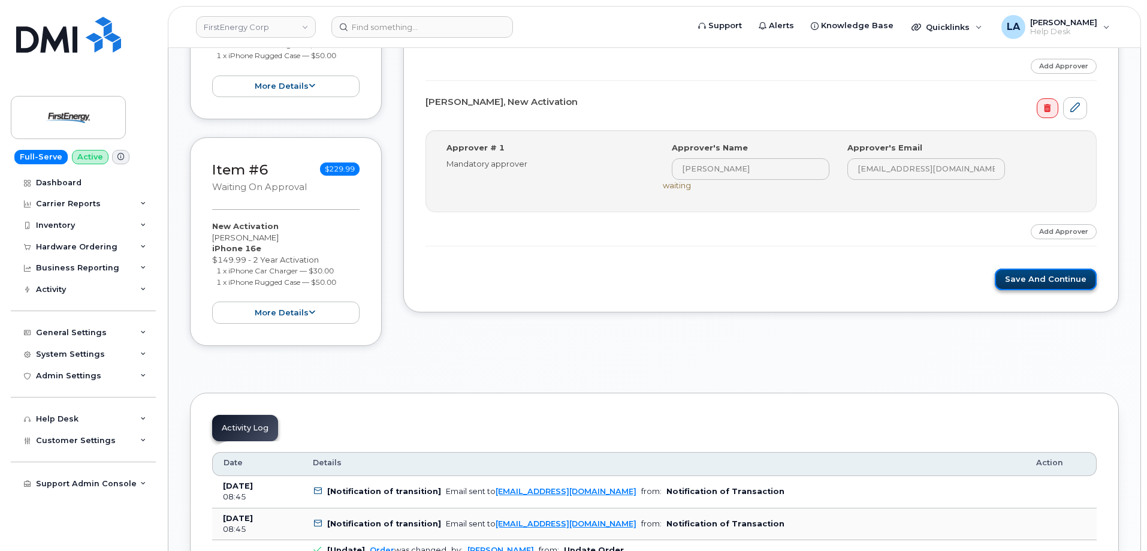
click at [1054, 279] on button "Save and Continue" at bounding box center [1046, 280] width 102 height 22
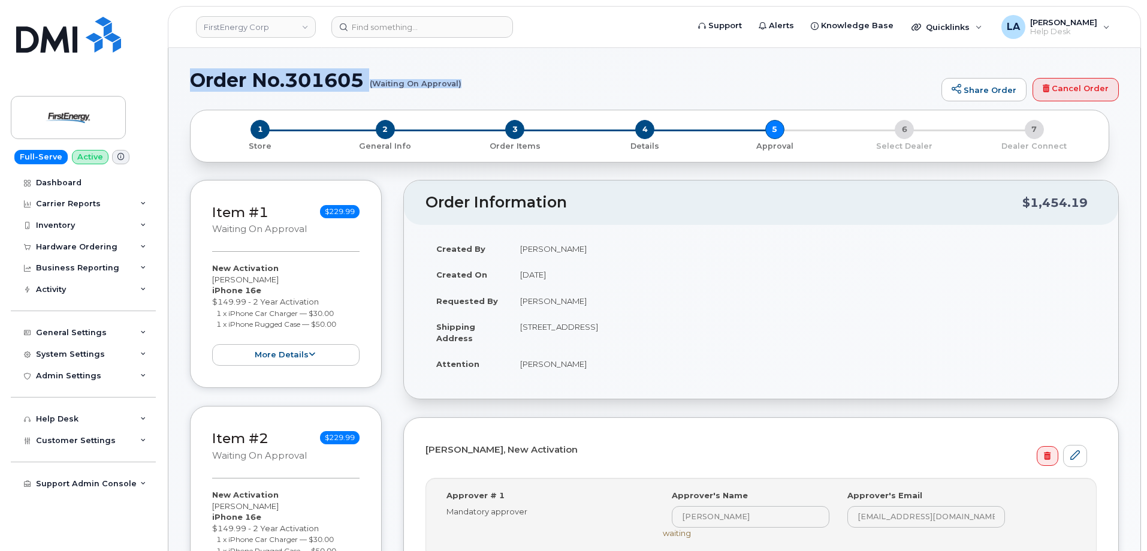
drag, startPoint x: 185, startPoint y: 79, endPoint x: 466, endPoint y: 94, distance: 282.1
copy h1 "Order No.301605 (Waiting On Approval)"
